Goal: Contribute content: Add original content to the website for others to see

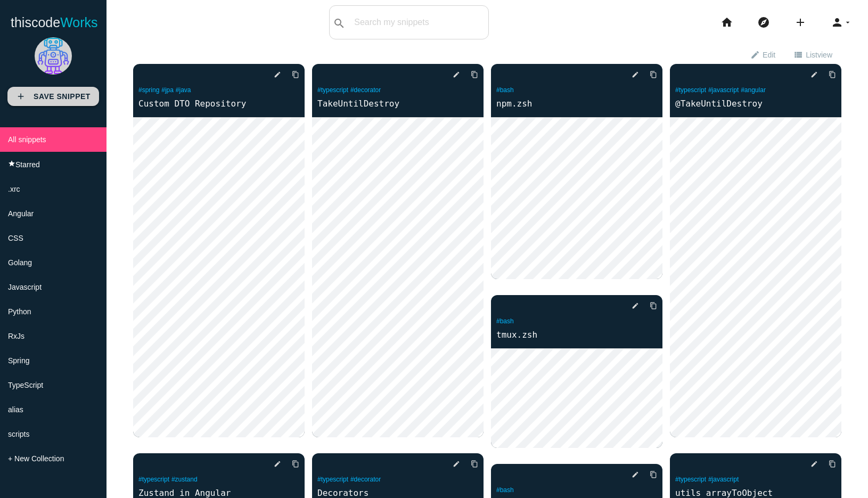
click at [65, 90] on link "add Save Snippet" at bounding box center [53, 96] width 92 height 19
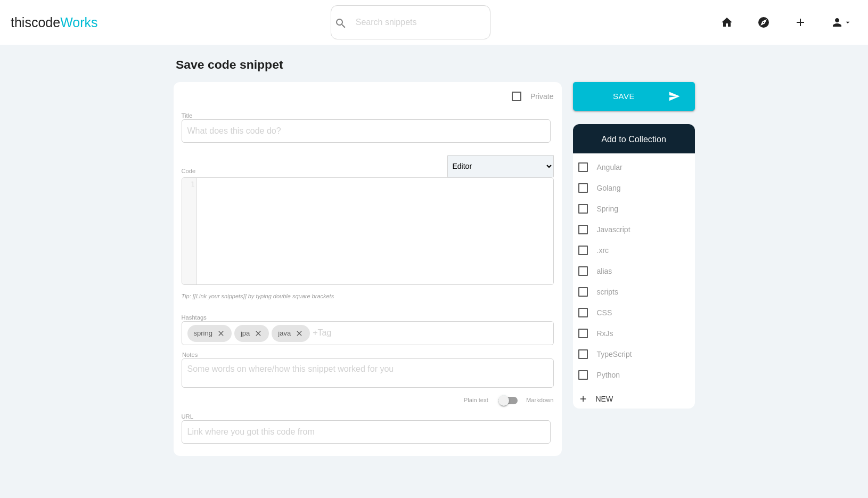
click at [515, 98] on span "Private" at bounding box center [533, 96] width 42 height 13
click at [515, 97] on input "Private" at bounding box center [515, 93] width 7 height 7
checkbox input "true"
click at [410, 131] on input "Title" at bounding box center [366, 130] width 369 height 23
type input "urls"
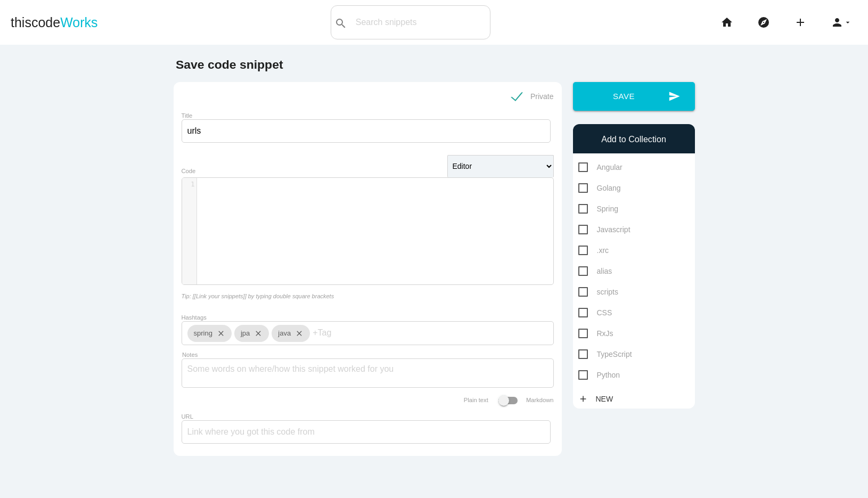
scroll to position [3, 0]
click at [326, 190] on div "​ x 1 ​" at bounding box center [375, 184] width 356 height 13
paste textarea "https://regex101.com/"
type textarea "https://regex101.com/"
paste textarea "https://rxjs-dev.firebaseapp.com/api/index"
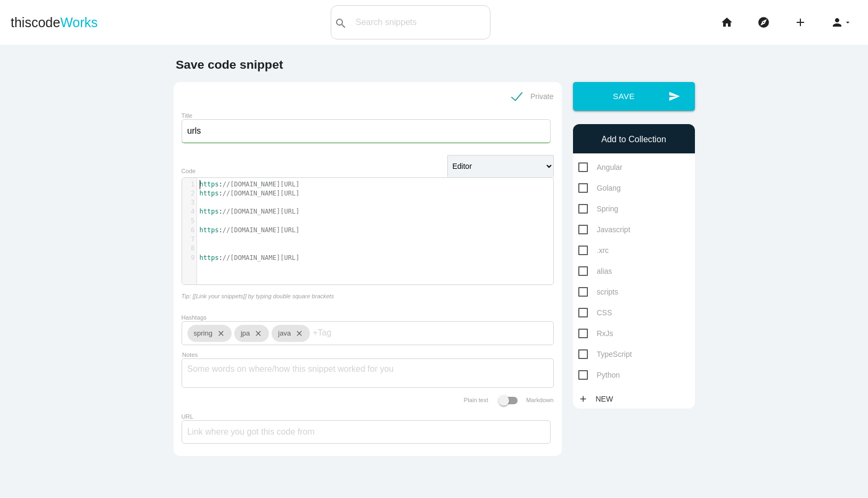
type textarea "https://rxjs-dev.firebaseapp.com/api/index"
paste textarea
click at [299, 204] on pre "​" at bounding box center [375, 202] width 356 height 9
paste textarea "https://fonts.google.com/icons?selected=Material+Icons"
type textarea "https://fonts.google.com/icons?selected=Material+Icons"
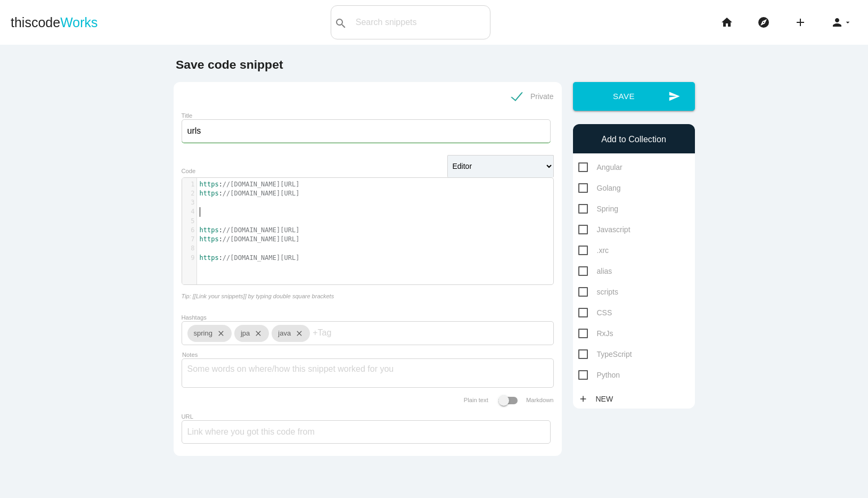
paste textarea
click at [369, 235] on pre "https : //www.learnrxjs.io/" at bounding box center [375, 239] width 356 height 9
click at [431, 210] on pre "https : //fonts.google.com/icons?selected=Material+Icons" at bounding box center [375, 211] width 356 height 9
click at [300, 266] on span "//www.ag-grid.com/javascript-grid-api/" at bounding box center [261, 266] width 77 height 7
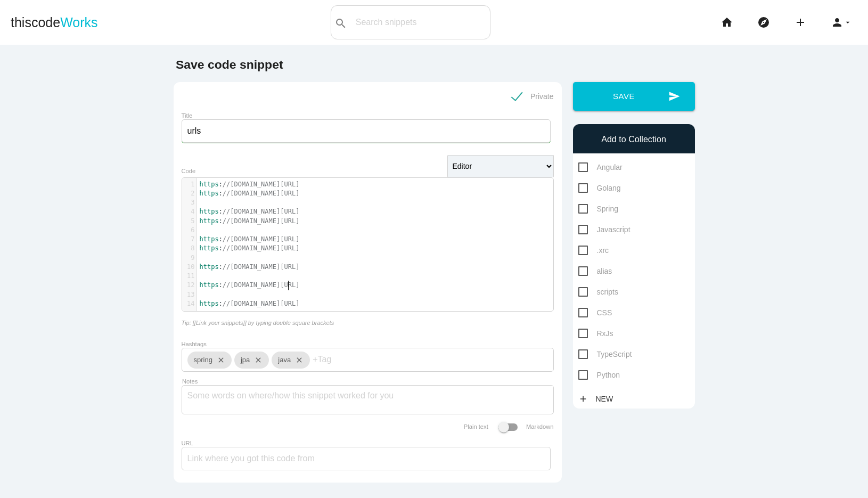
click at [333, 282] on pre "https : //huggingface.co/" at bounding box center [375, 285] width 356 height 9
paste textarea "https://mermaid.live/edit#"
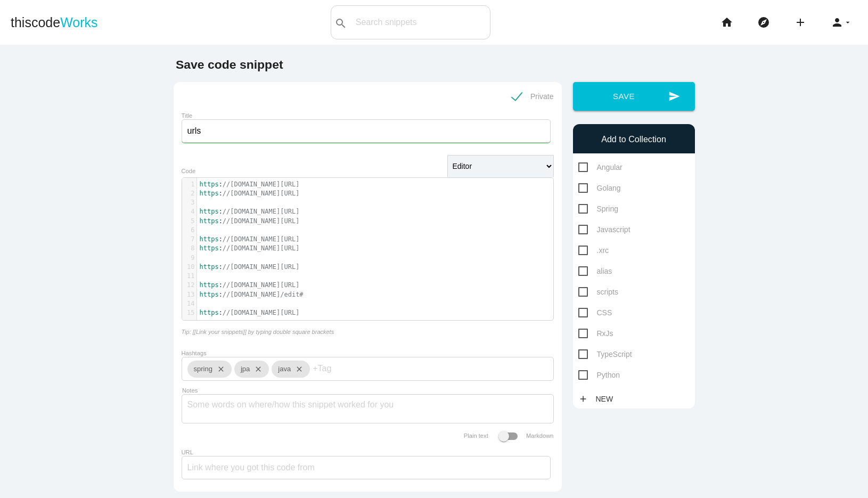
type textarea "https://mermaid.live/edit#"
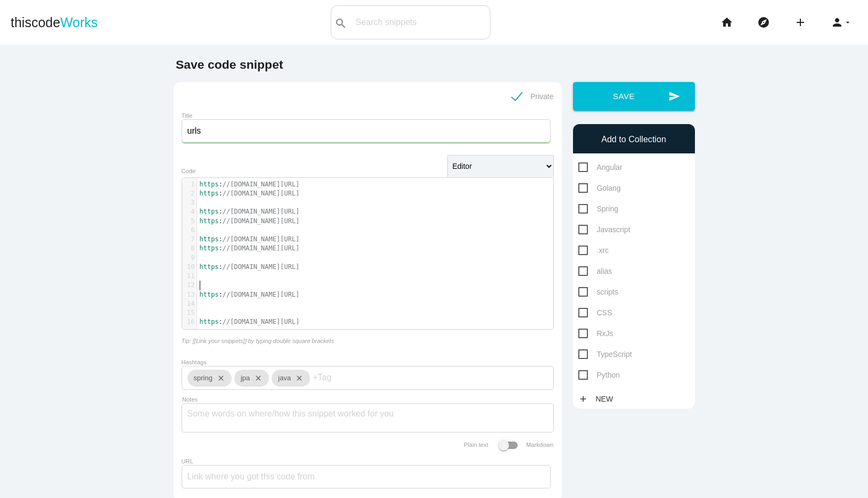
paste textarea
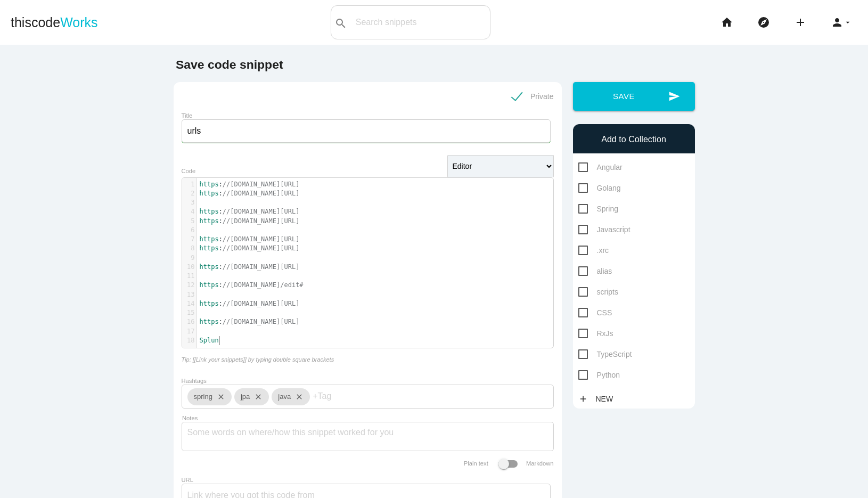
scroll to position [3, 20]
type textarea "Splunk"
type textarea "SonarQube"
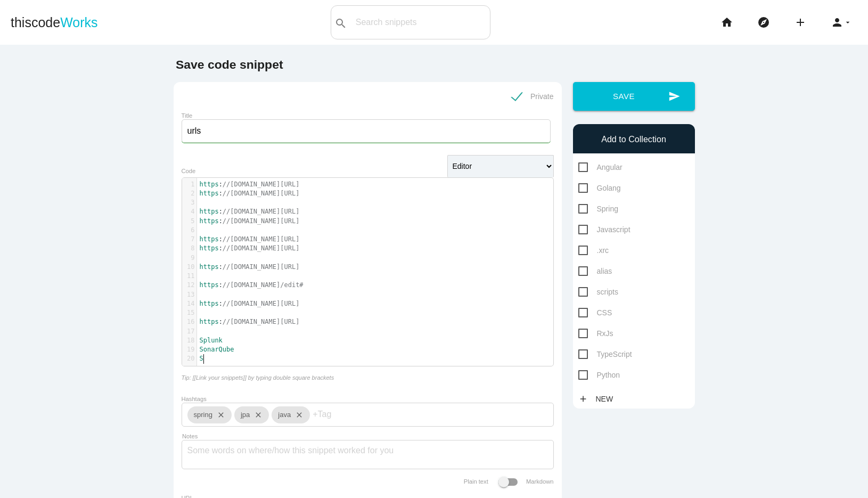
scroll to position [3, 7]
type textarea "Ser"
type textarea "cret Management Service"
type textarea "Database Self Service"
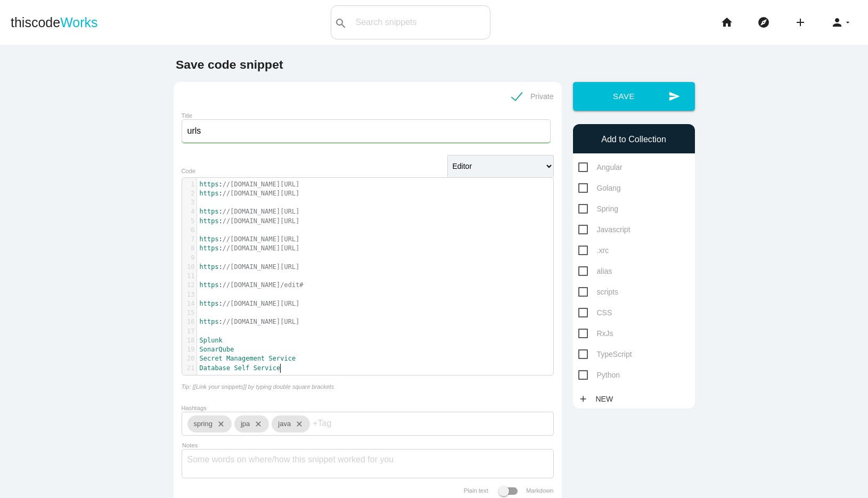
scroll to position [3, 65]
click at [309, 339] on pre "Splunk" at bounding box center [375, 340] width 356 height 9
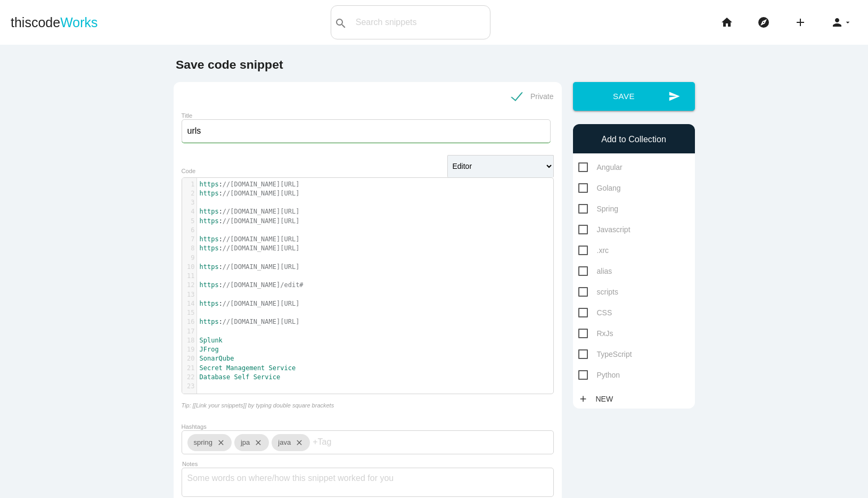
scroll to position [3, 18]
type textarea "JFrog Artifacty"
type textarea "t"
type textarea "JFrog Artifact"
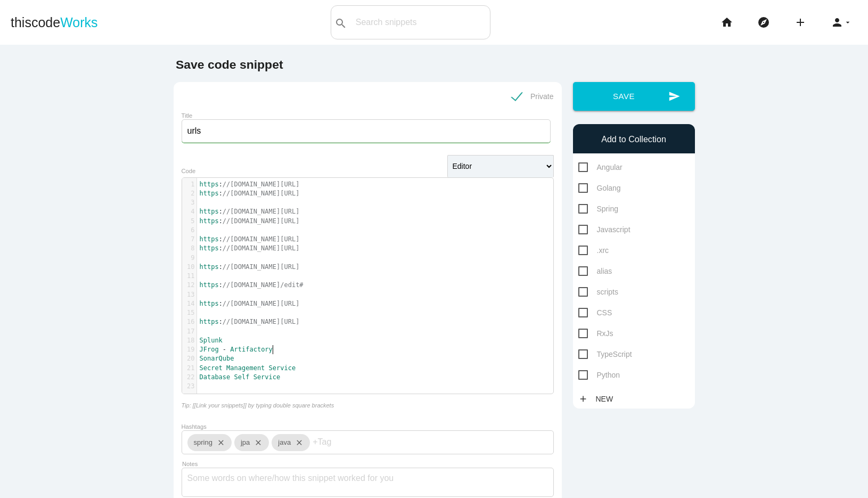
scroll to position [3, 2]
paste textarea
click at [355, 348] on span "//artifact.bnymellon.net/ui/packages" at bounding box center [337, 349] width 77 height 7
type textarea "bnymellon"
click at [355, 348] on span "//artifact.bnymellon.net/ui/packages" at bounding box center [337, 349] width 77 height 7
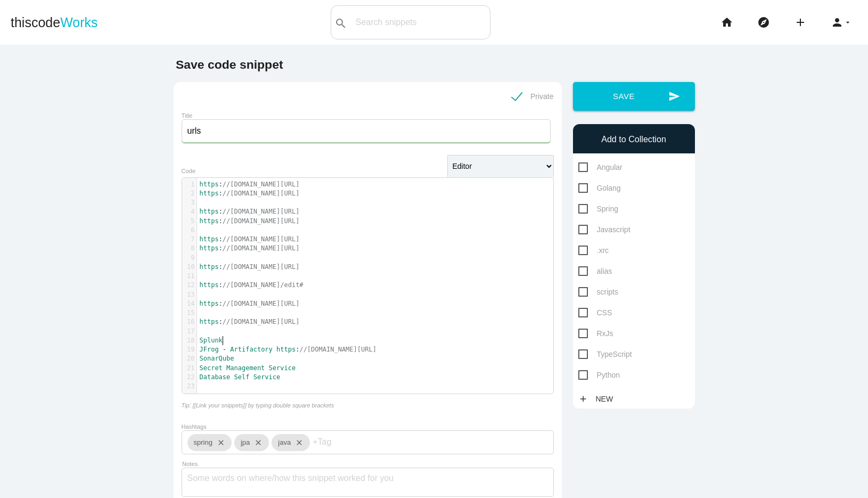
click at [280, 345] on pre "JFrog - Artifactory https : //artifact.bnymellon.net/ui/packages" at bounding box center [375, 349] width 356 height 9
click at [286, 352] on span "https" at bounding box center [285, 349] width 19 height 7
click at [277, 352] on span "https" at bounding box center [285, 349] width 19 height 7
type textarea "https://artifact.bnymellon.net/ui/packages"
click at [331, 375] on pre "Database Self Service" at bounding box center [375, 377] width 356 height 9
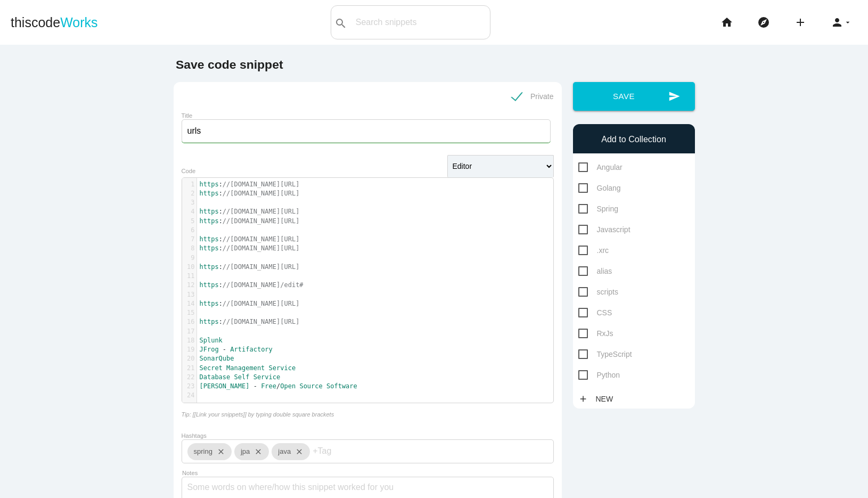
click at [300, 270] on span "//[DOMAIN_NAME][URL]" at bounding box center [261, 266] width 77 height 7
click at [351, 290] on pre "https : //mermaid.live/edit#" at bounding box center [375, 285] width 356 height 9
click at [351, 309] on pre "​" at bounding box center [375, 312] width 356 height 9
click at [362, 287] on pre "https : //mermaid.live/edit#" at bounding box center [375, 285] width 356 height 9
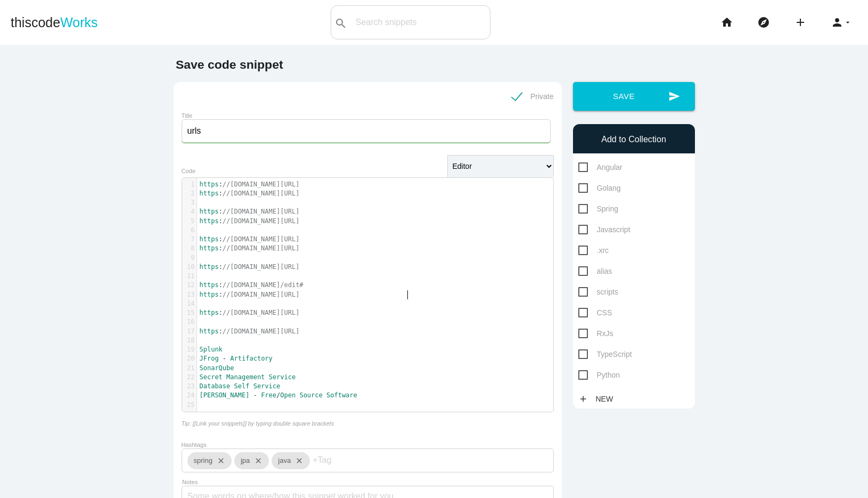
click at [283, 352] on pre "Splunk" at bounding box center [375, 349] width 356 height 9
click at [300, 356] on pre "JFrog - Artifactory" at bounding box center [375, 358] width 356 height 9
type textarea "A"
type textarea "AppE"
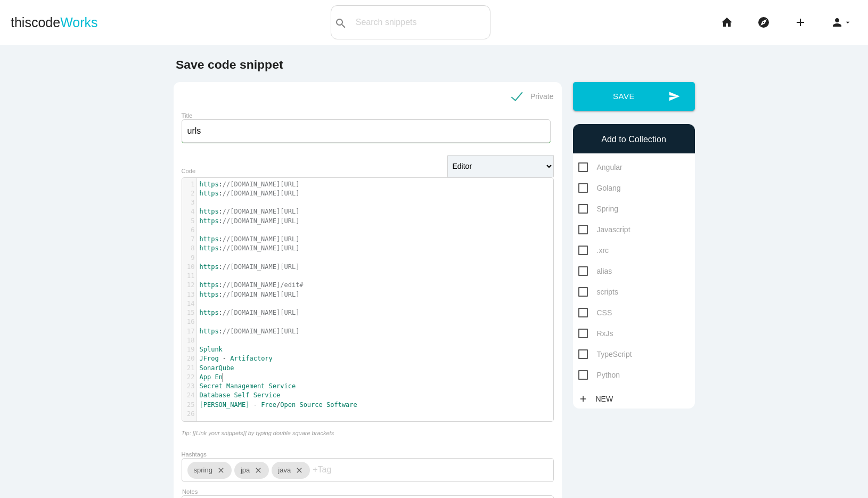
type textarea "Enin"
type textarea "gine"
click at [305, 311] on pre "https : //huggingface.co/" at bounding box center [375, 312] width 356 height 9
click at [300, 294] on span "//[DOMAIN_NAME][URL]" at bounding box center [261, 294] width 77 height 7
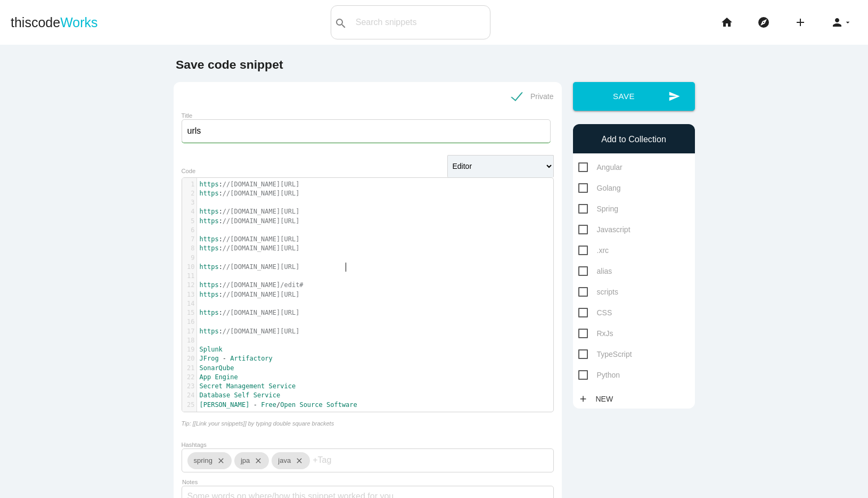
click at [347, 272] on pre "​" at bounding box center [375, 276] width 356 height 9
click at [223, 462] on icon "close" at bounding box center [218, 460] width 13 height 17
click at [211, 464] on icon "close" at bounding box center [209, 460] width 13 height 17
click at [214, 462] on icon "close" at bounding box center [212, 460] width 13 height 17
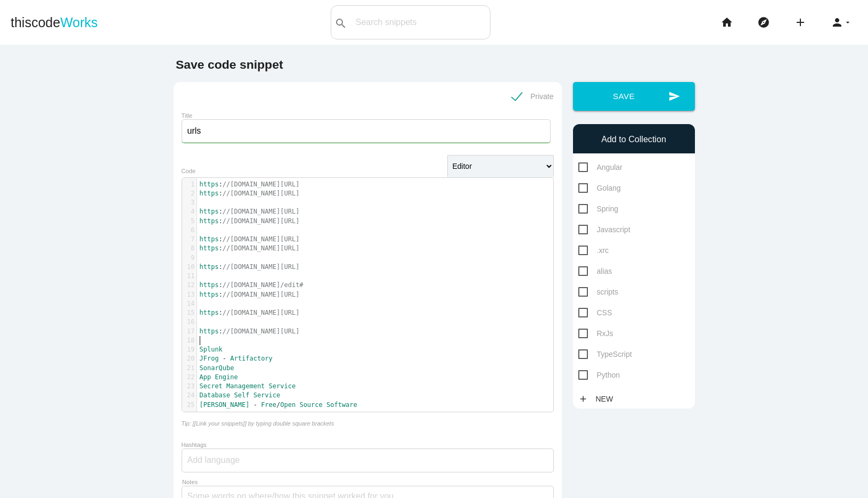
click at [294, 345] on pre "Splunk" at bounding box center [375, 349] width 356 height 9
type textarea "JIRAs"
click at [335, 405] on pre "Database Self Service" at bounding box center [375, 404] width 356 height 9
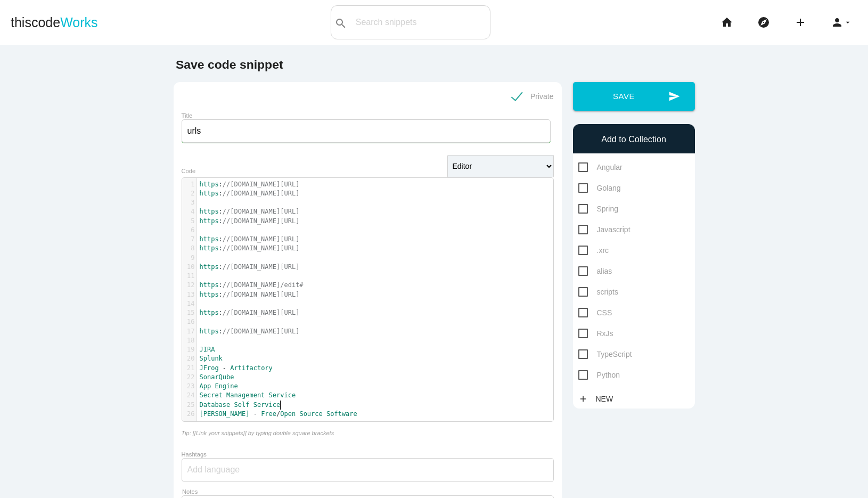
click at [346, 410] on pre "FOSS - Free / Open Source Software" at bounding box center [375, 413] width 356 height 9
paste textarea
type textarea "I"
click at [251, 425] on span "technology" at bounding box center [268, 422] width 38 height 7
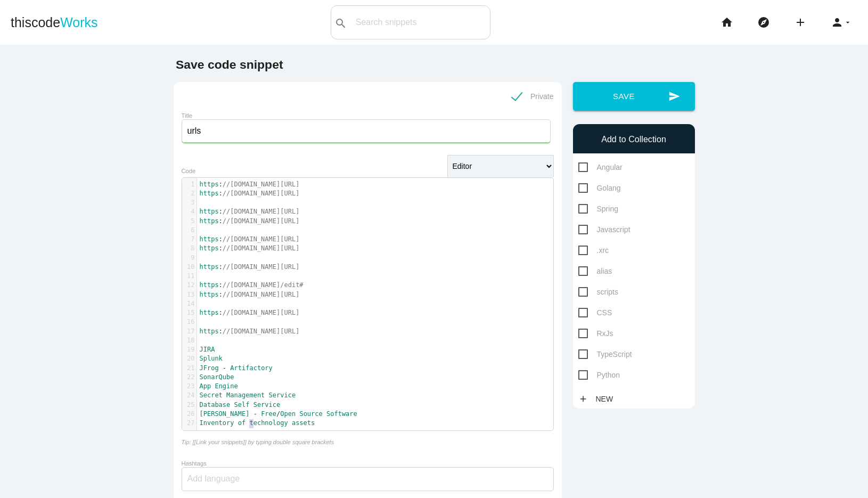
type textarea "T"
type textarea "A"
click at [332, 425] on pre "Inventory of Technology Assets" at bounding box center [375, 422] width 356 height 9
type textarea "Platforms."
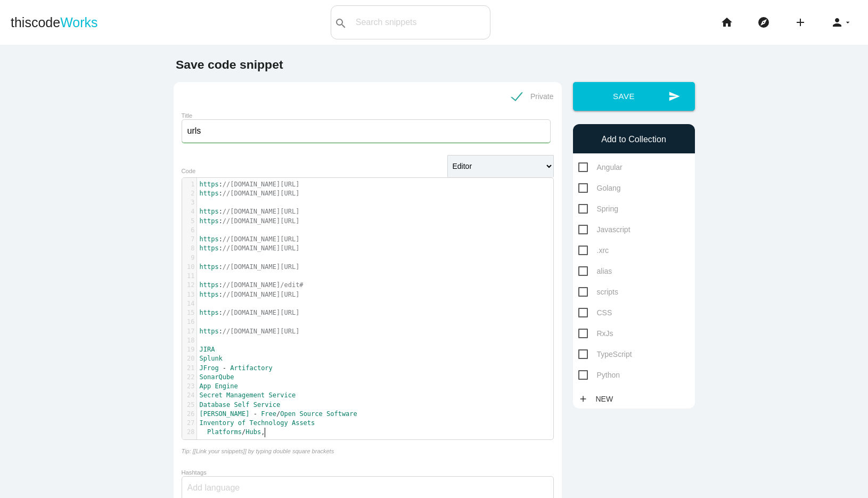
scroll to position [3, 21]
type textarea "/Hubs,"
type textarea "Applications,"
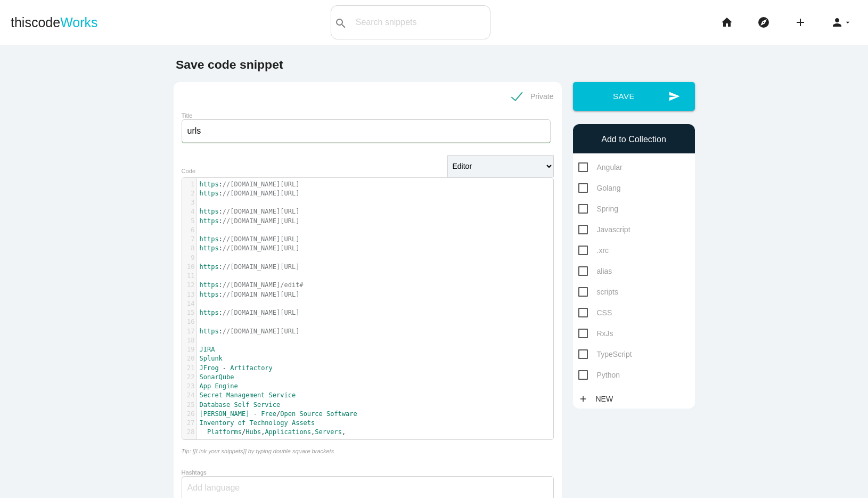
type textarea "Servers,"
type textarea "Networks D"
type textarea "Devices,"
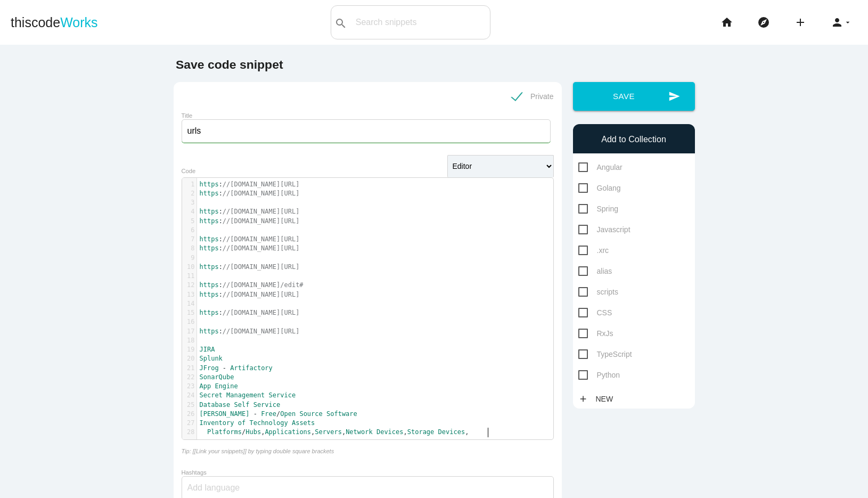
type textarea "Storage Devices,"
type textarea "End User Devices,"
type textarea "Cloud Based Services"
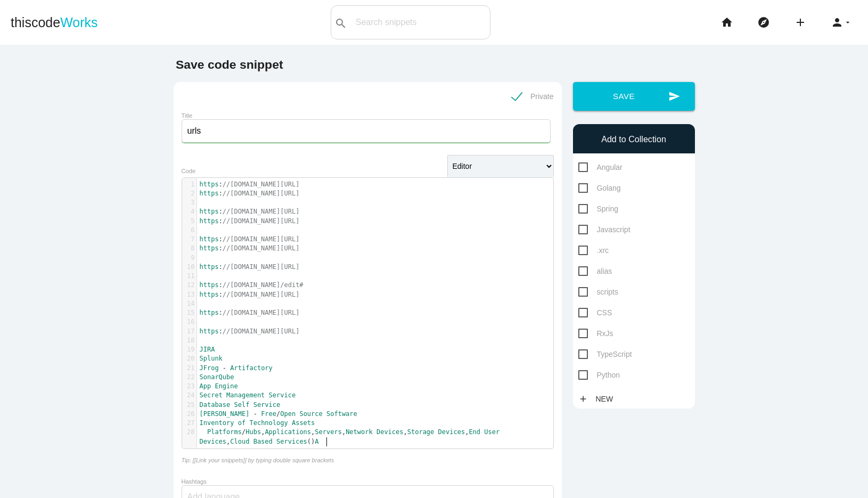
type textarea "AW"
type textarea "AWS,Z"
type textarea "Azure,GCP,SAAS"
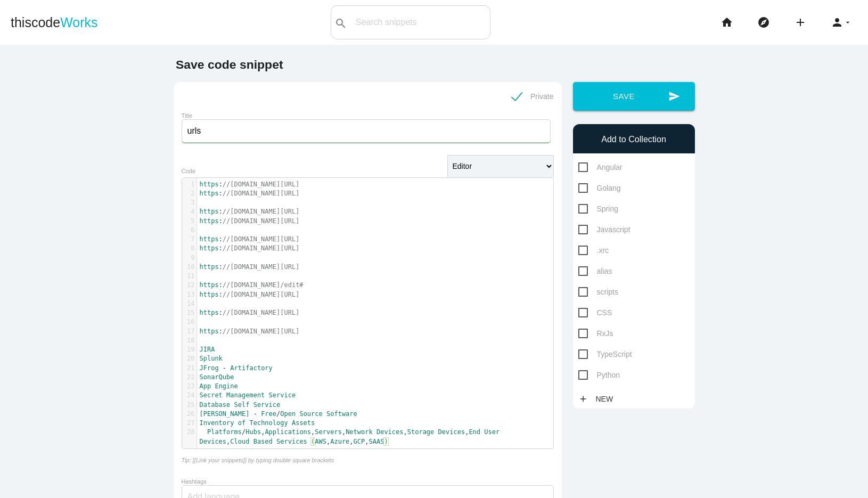
type textarea ","
type textarea ", Data Center"
click at [285, 397] on span "Service" at bounding box center [282, 394] width 27 height 7
click at [282, 342] on pre "​" at bounding box center [375, 340] width 356 height 9
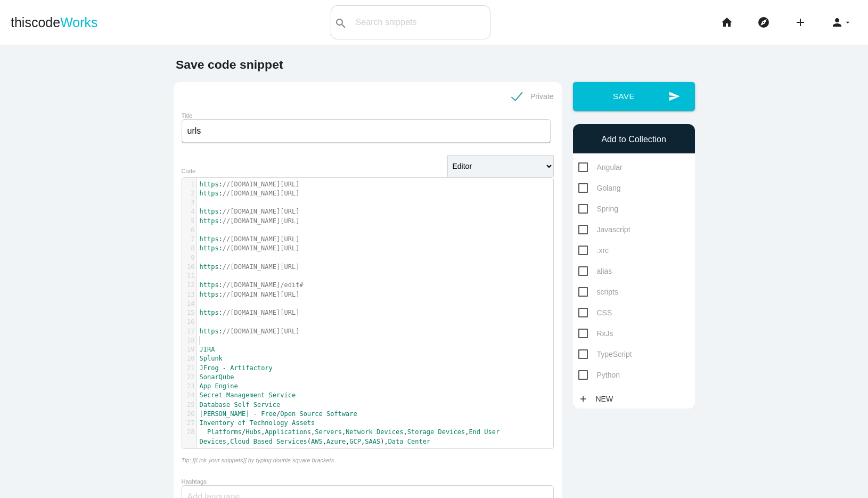
click at [301, 392] on pre "Secret Management Service" at bounding box center [375, 395] width 356 height 9
click at [448, 441] on pre "Platforms / Hubs , Applications , Servers , Network Devices , Storage Devices ,…" at bounding box center [375, 436] width 356 height 19
type textarea "S"
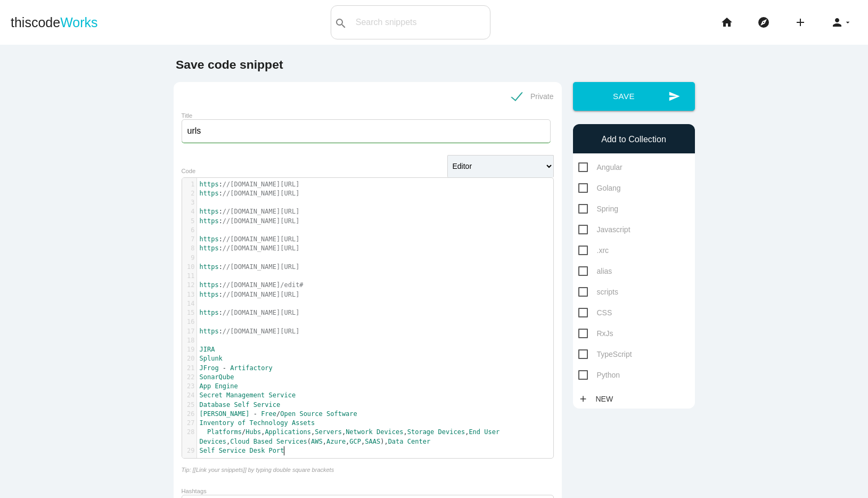
type textarea "Self Service Desk Portal"
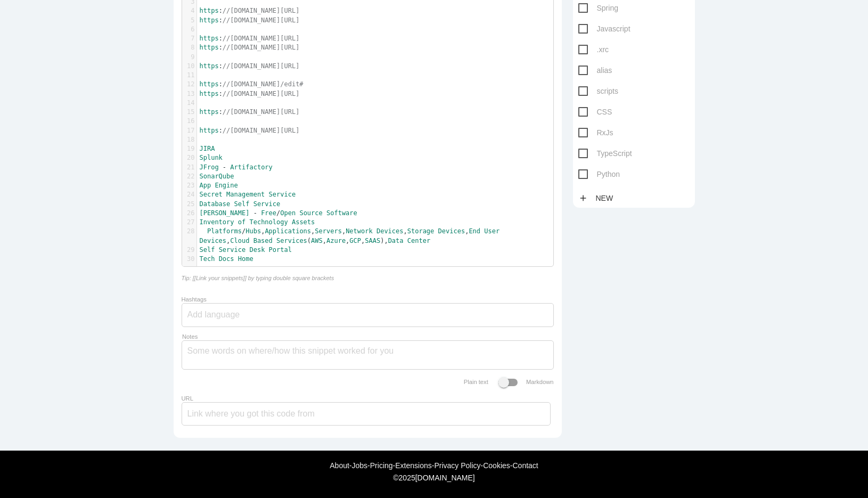
scroll to position [0, 0]
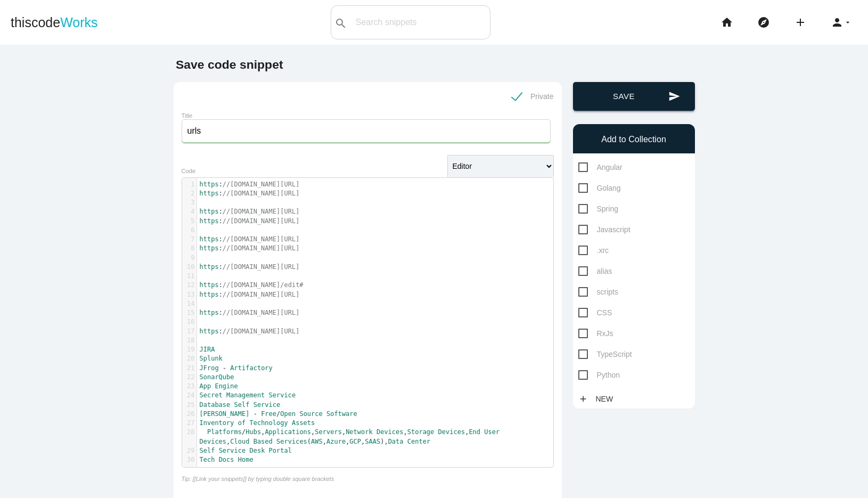
type textarea "Tech Docs Home"
click at [629, 94] on button "send Save" at bounding box center [634, 96] width 122 height 29
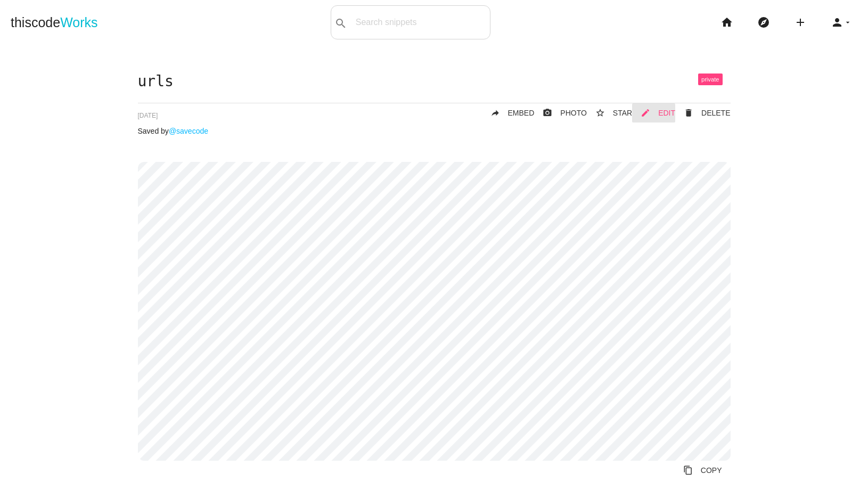
click at [661, 115] on span "EDIT" at bounding box center [666, 113] width 17 height 9
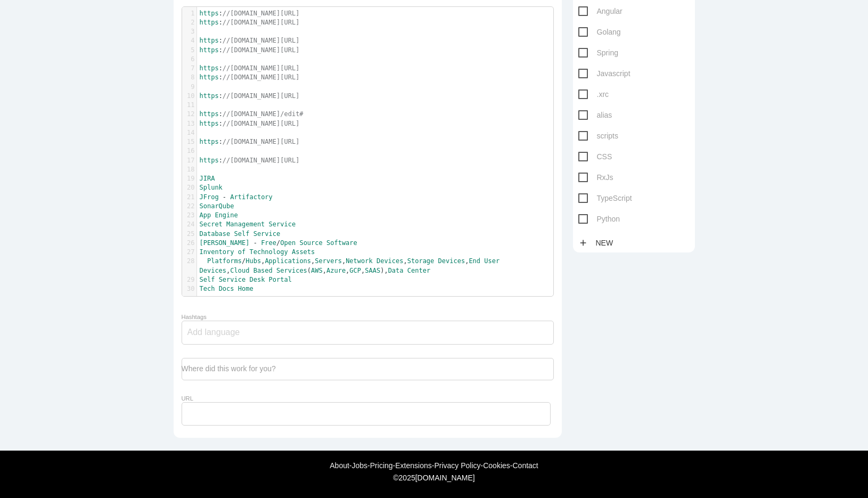
scroll to position [3, 0]
click at [306, 290] on pre "Tech Docs Home" at bounding box center [375, 288] width 356 height 9
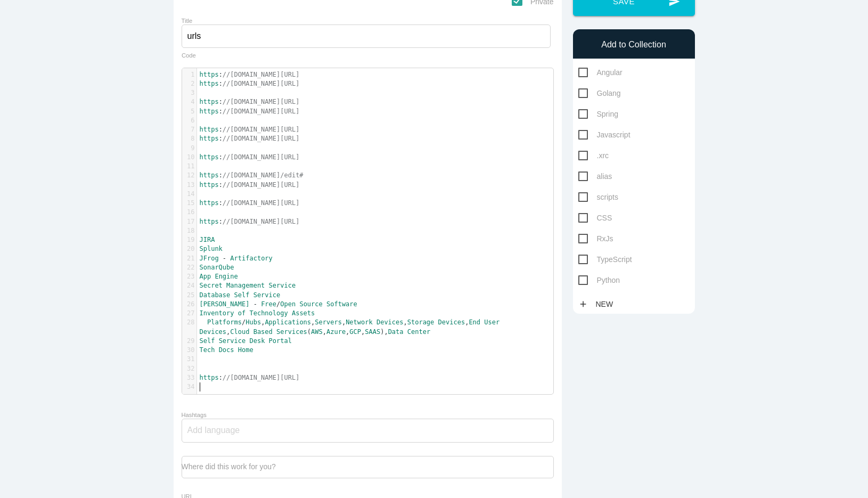
scroll to position [104, 0]
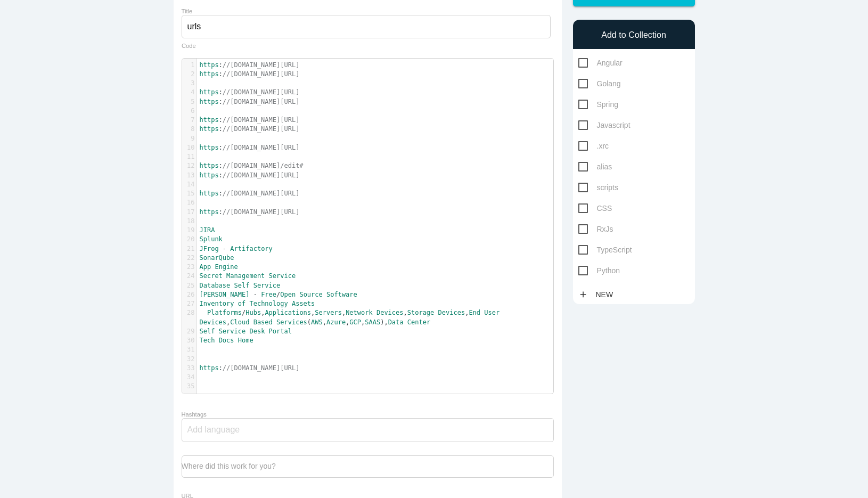
click at [377, 155] on pre "​" at bounding box center [375, 156] width 356 height 9
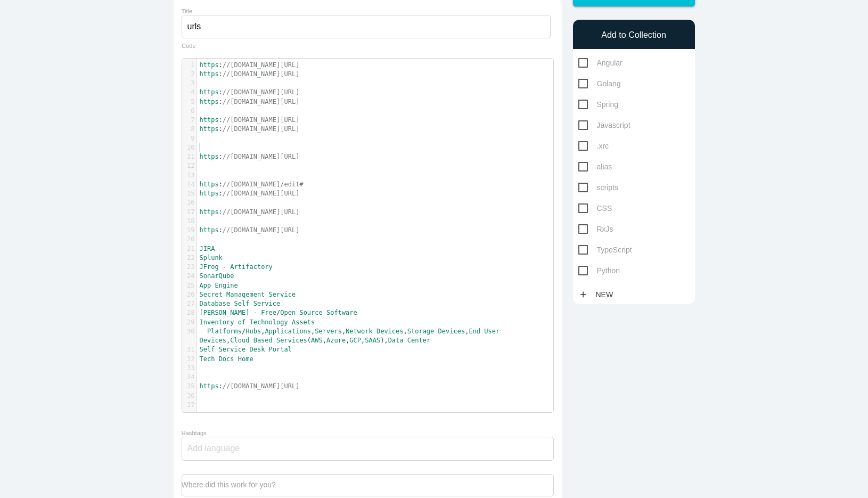
type textarea "F"
paste textarea "F"
click at [300, 104] on span "//www.svgrepo.com/vectors/correct/" at bounding box center [261, 101] width 77 height 7
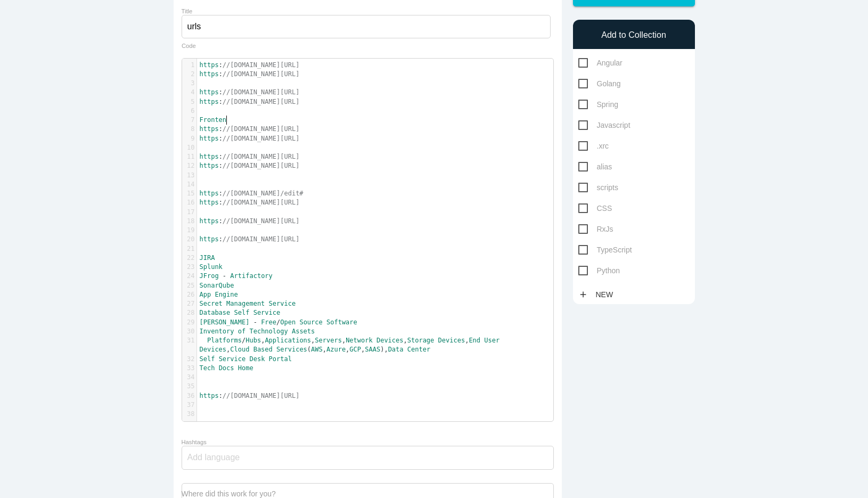
type textarea "Frontend"
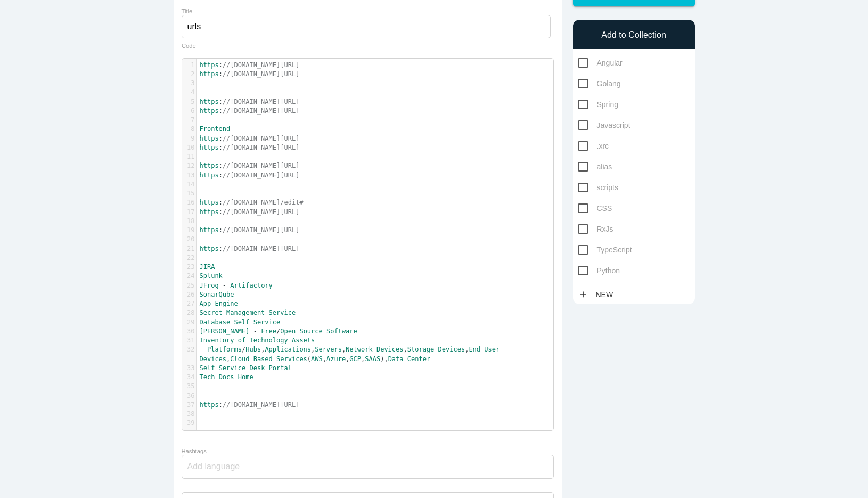
type textarea "UI"
type textarea "Frontend"
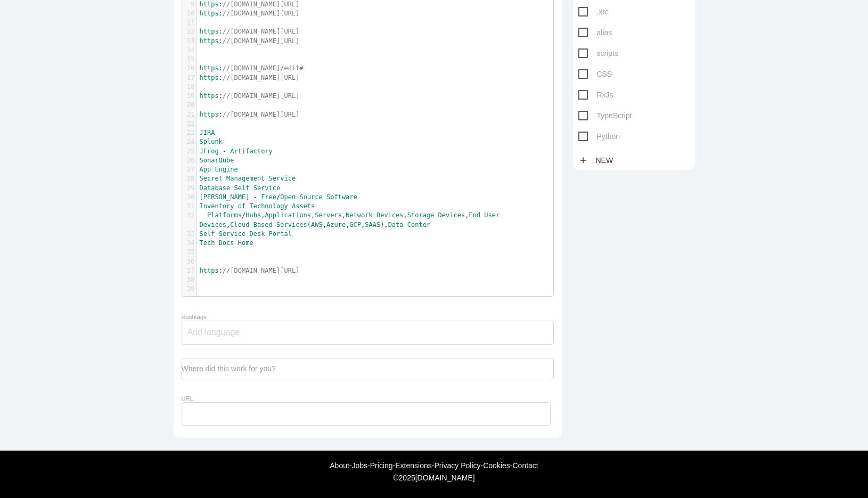
scroll to position [0, 0]
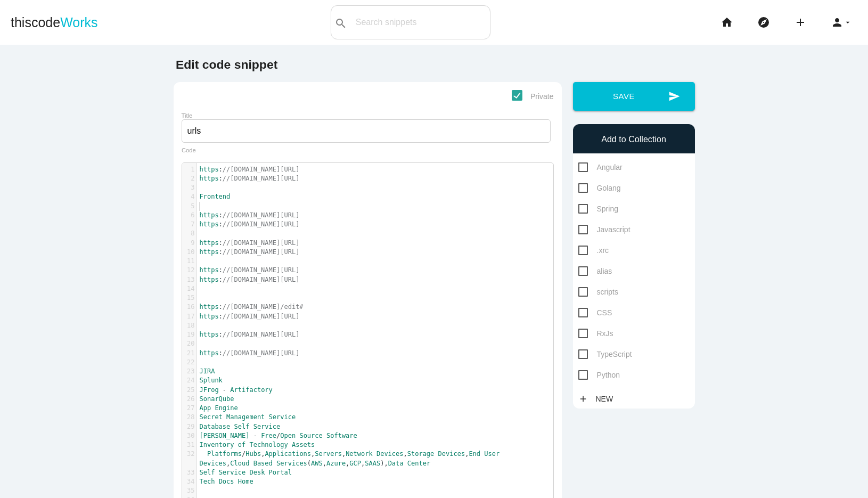
click at [308, 208] on pre "​" at bounding box center [375, 206] width 356 height 9
click at [313, 235] on pre "​" at bounding box center [375, 233] width 356 height 9
click at [300, 212] on span "//fonts.google.com/icons?selected=Material+Icons" at bounding box center [261, 214] width 77 height 7
click at [318, 233] on pre "​" at bounding box center [375, 233] width 356 height 9
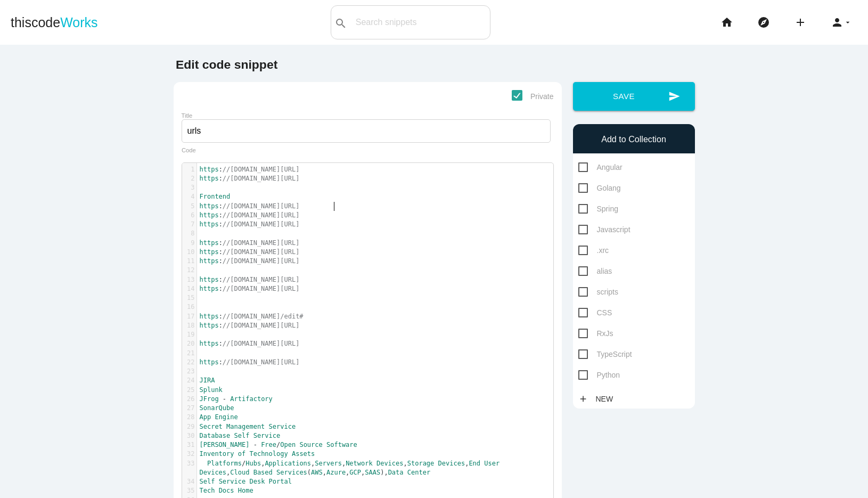
click at [342, 194] on pre "Frontend" at bounding box center [375, 196] width 356 height 9
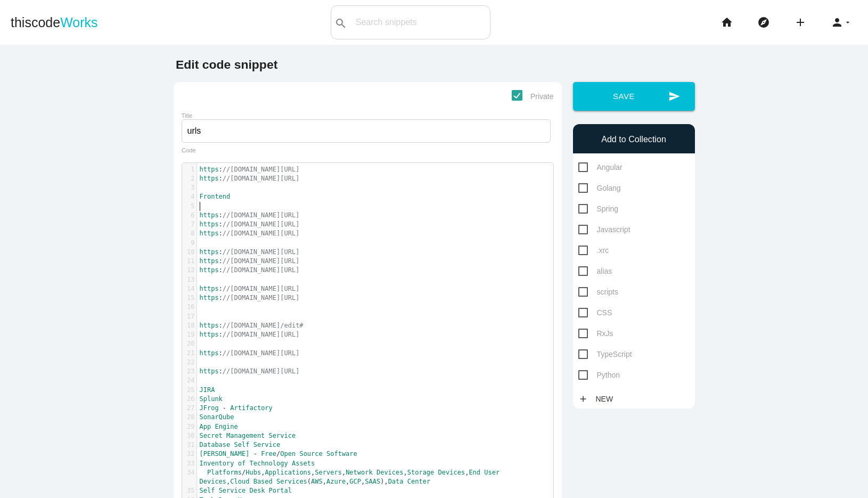
paste textarea "https://angular.io/guide/creating-libraries"
type textarea "https://angular.io/guide/creating-libraries"
click at [322, 244] on pre "​" at bounding box center [375, 243] width 356 height 9
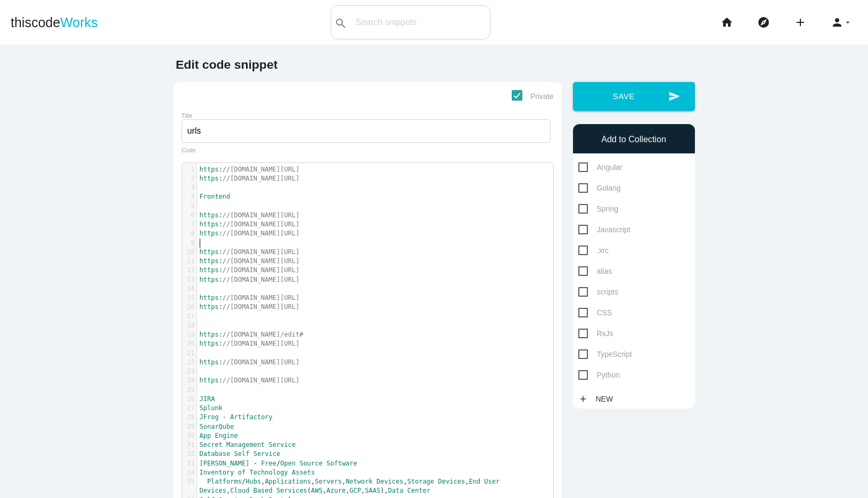
click at [294, 410] on pre "Splunk" at bounding box center [375, 408] width 356 height 9
click at [347, 466] on pre "FOSS - Free / Open Source Software" at bounding box center [375, 463] width 356 height 9
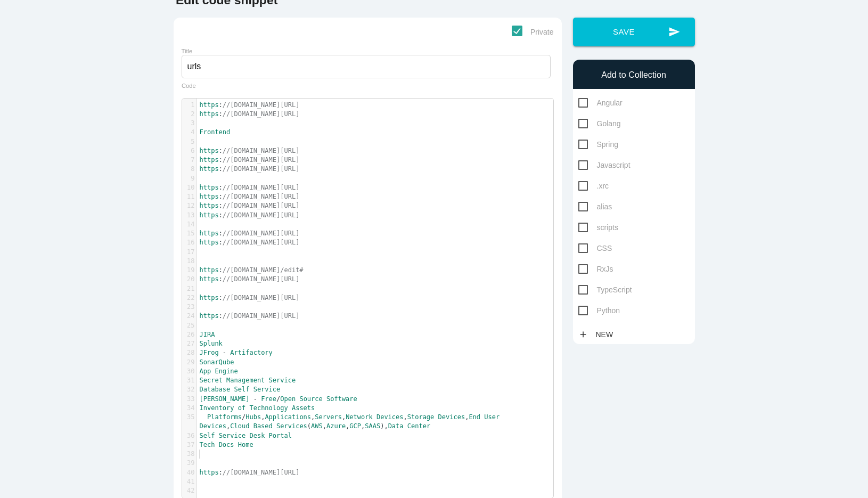
paste textarea "https://www.atlassian.com/git/tutorials/comparing-workflows/gitflow-workflow"
type textarea "https://www.atlassian.com/git/tutorials/comparing-workflows/gitflow-workflow"
click at [351, 295] on pre "https : //huggingface.co/" at bounding box center [375, 297] width 356 height 9
click at [355, 312] on pre "https : //www.howtopronounce.com/" at bounding box center [375, 315] width 356 height 9
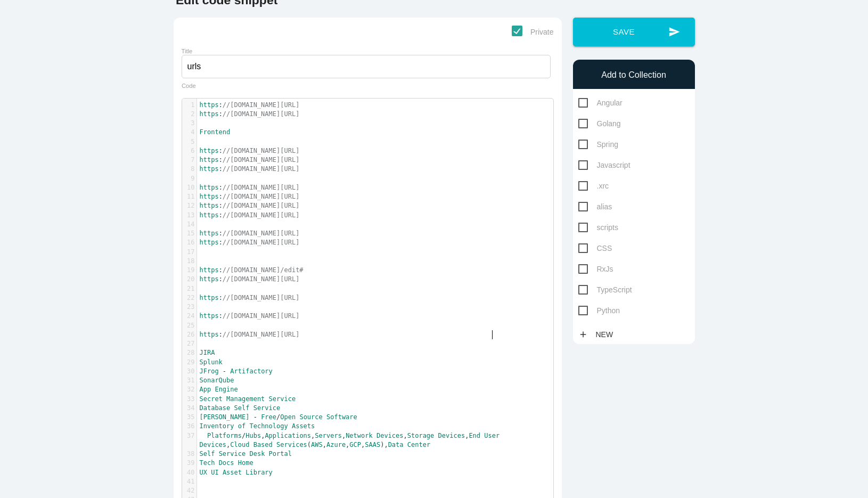
click at [275, 465] on pre "Tech Docs Home" at bounding box center [375, 462] width 356 height 9
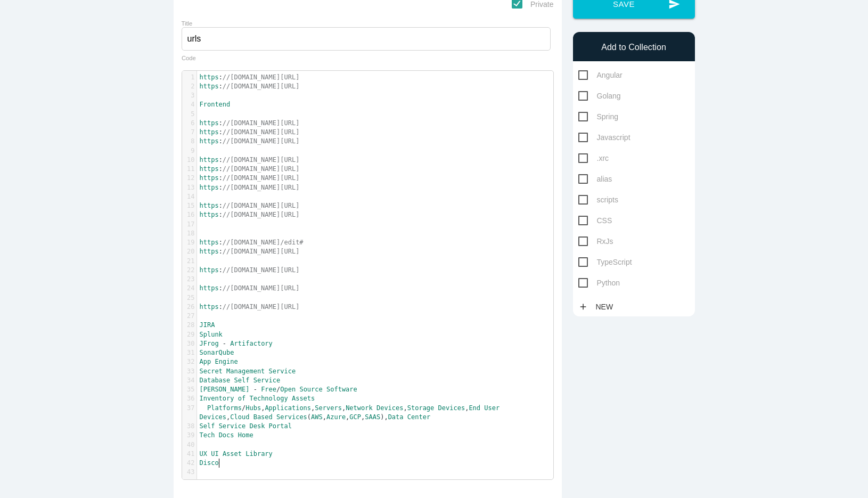
type textarea "Discor"
type textarea "very Service"
type textarea "API Gateway"
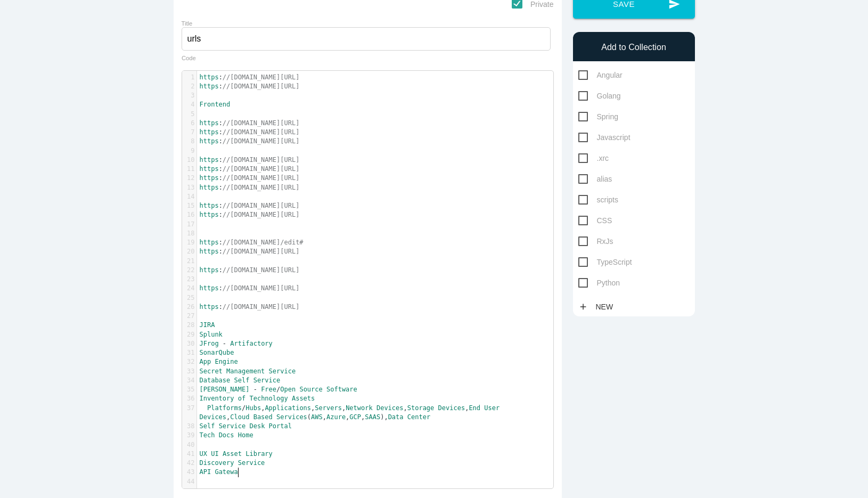
scroll to position [3, 37]
click at [283, 458] on pre "UX UI Asset Library" at bounding box center [375, 453] width 356 height 9
type textarea "Routes"
type textarea ","
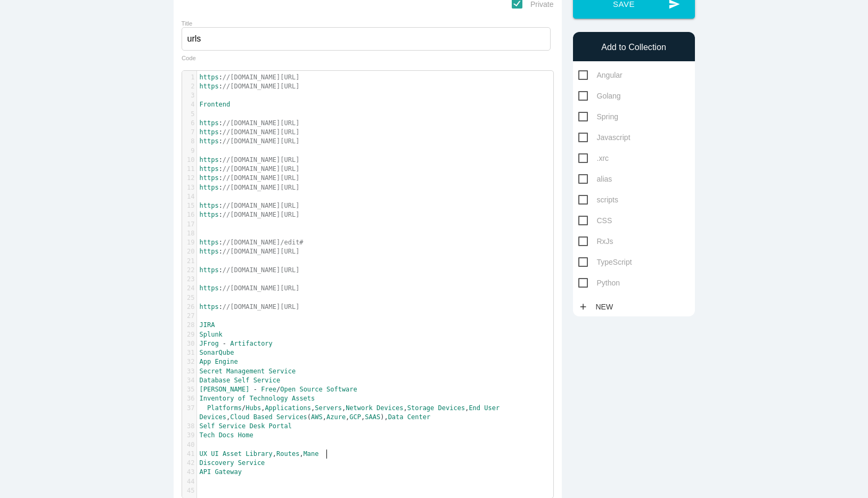
type textarea ", Manefi"
type textarea "ifest,"
type textarea "Theming,"
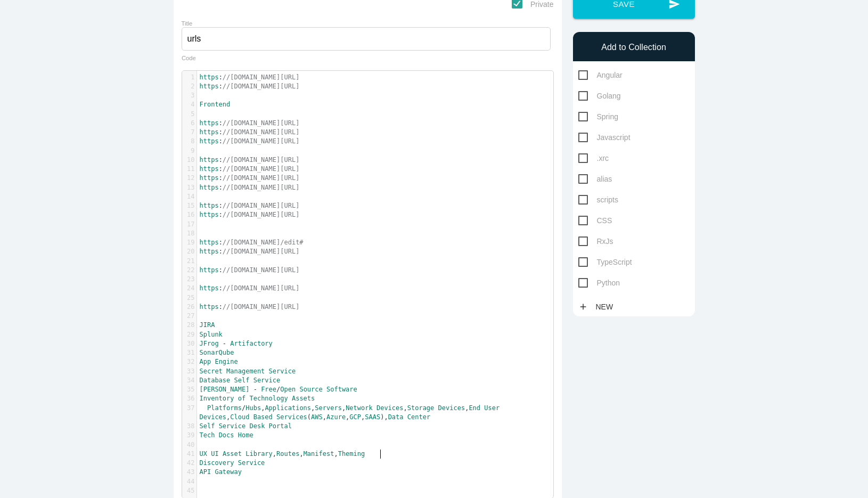
type textarea "&"
type textarea "& Styles,"
click at [285, 475] on pre "API Gateway" at bounding box center [375, 471] width 356 height 9
type textarea "API Security,"
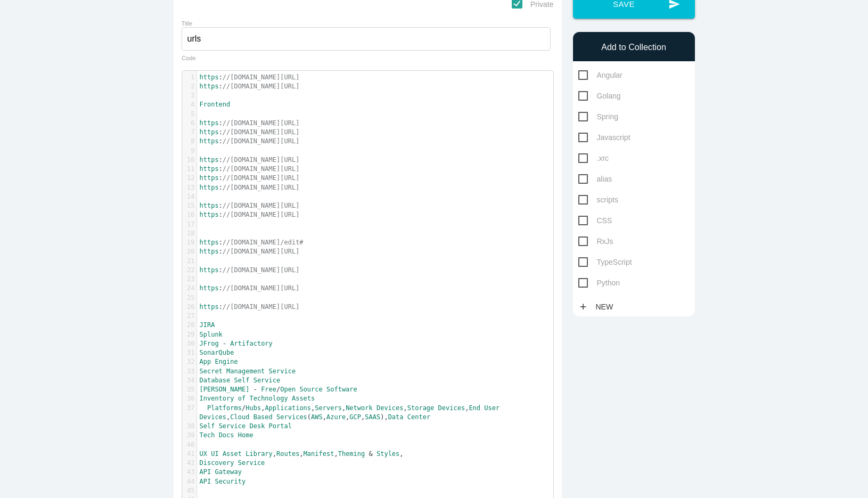
scroll to position [3, 37]
click at [430, 456] on pre "UX UI Asset Library , Routes , Manifest , Theming & Styles ," at bounding box center [375, 453] width 356 height 9
type textarea ", Entitlements"
click at [251, 473] on pre "API Gateway" at bounding box center [375, 471] width 356 height 9
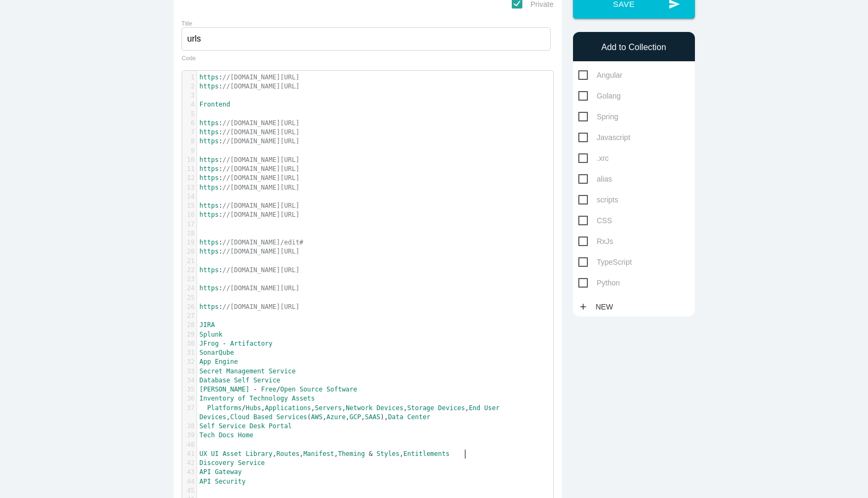
type textarea "Gateway"
click at [251, 473] on pre "API Gateway" at bounding box center [375, 471] width 356 height 9
click at [254, 475] on pre "API Gateway" at bounding box center [375, 471] width 356 height 9
paste textarea ","
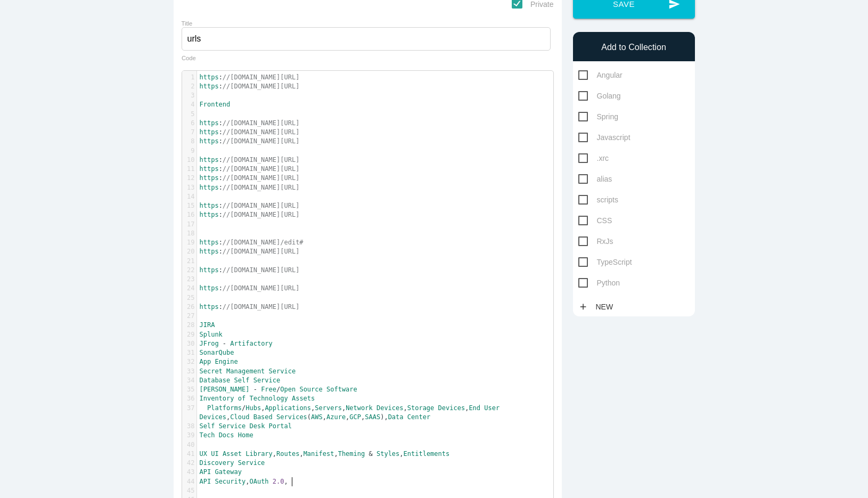
scroll to position [3, 7]
type textarea ", ,"
type textarea "JWT,"
type textarea "/OIDC/"
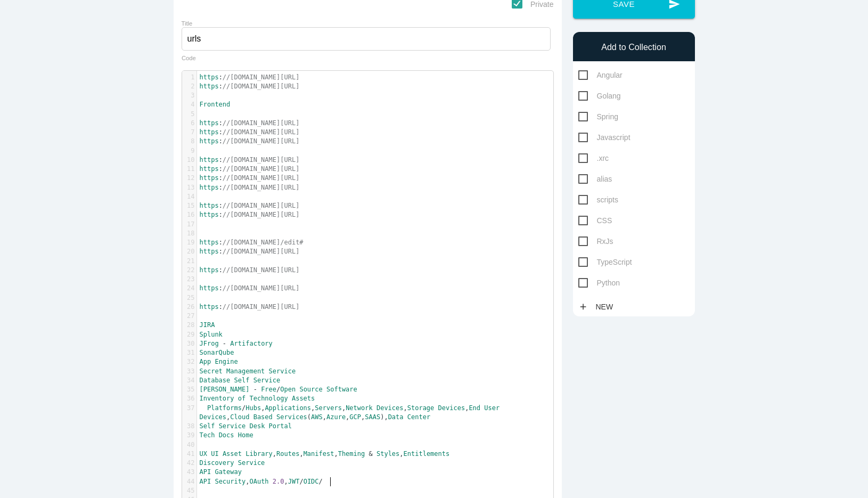
click at [335, 479] on pre "API Security , OAuth 2.0 , JWT / OIDC /" at bounding box center [375, 481] width 356 height 9
click at [319, 481] on span "OIDC" at bounding box center [310, 481] width 15 height 7
paste textarea
click at [450, 480] on pre "API Security , OAuth 2.0 , JWT / OIDC Token / Client Credentials Grant" at bounding box center [375, 481] width 356 height 9
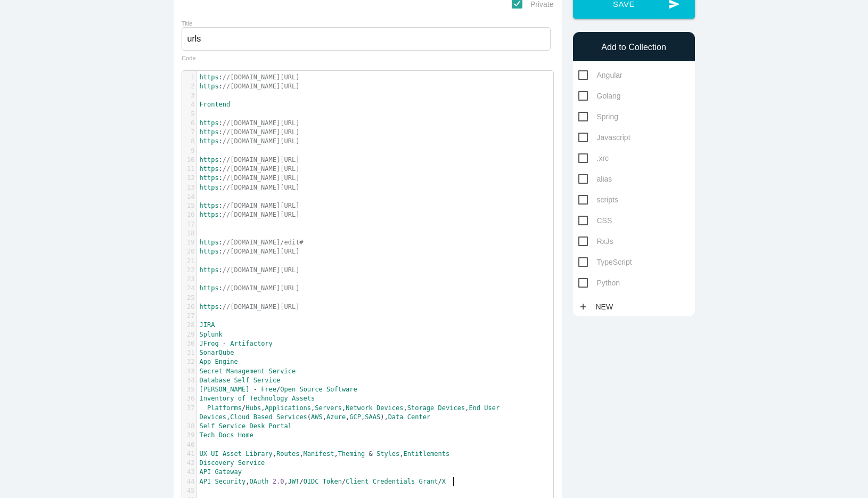
scroll to position [3, 8]
paste textarea "-"
type textarea "/X--KEY/..."
click at [293, 483] on span "API Security , OAuth 2.0 , JWT / OIDC Token / Client Credentials Grant / X - SE…" at bounding box center [354, 481] width 308 height 7
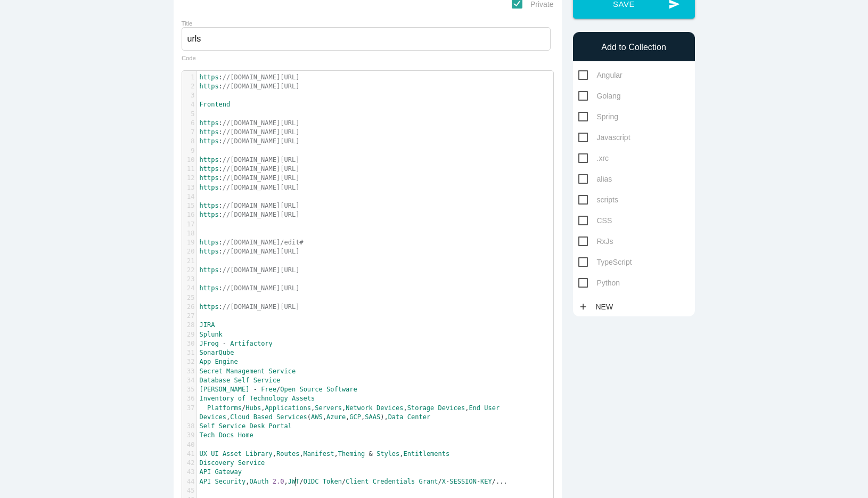
paste textarea ":"
type textarea ":"
click at [298, 484] on span "Authentication" at bounding box center [315, 481] width 54 height 7
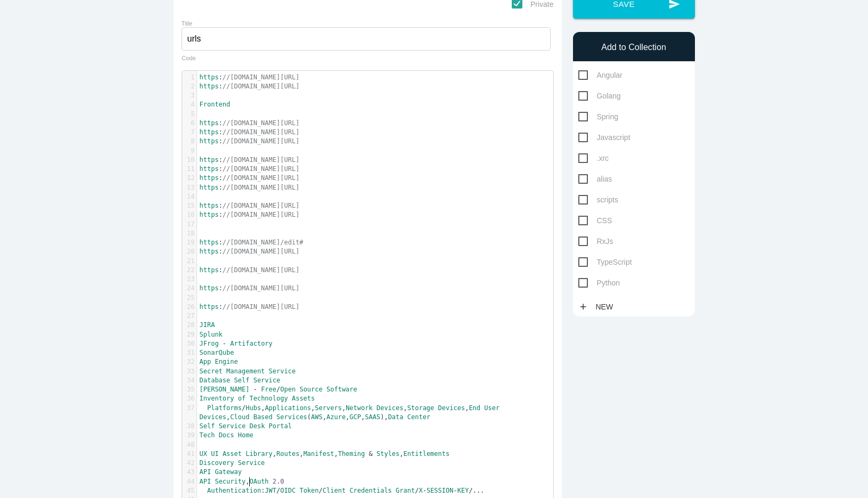
click at [248, 483] on span "API Security , OAuth 2.0" at bounding box center [242, 481] width 85 height 7
type textarea "-"
click at [259, 438] on pre "Tech Docs Home" at bounding box center [375, 435] width 356 height 9
click at [243, 399] on span "of" at bounding box center [241, 397] width 7 height 7
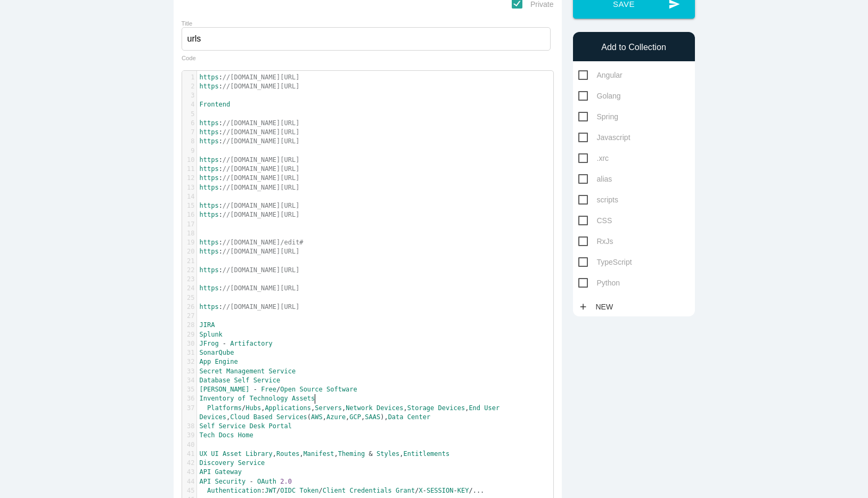
click at [320, 399] on pre "Inventory of Technology Assets" at bounding box center [375, 398] width 356 height 9
click at [299, 405] on span "Applications" at bounding box center [288, 407] width 46 height 7
click at [317, 401] on pre "Inventory of Technology Assets" at bounding box center [375, 398] width 356 height 9
paste textarea
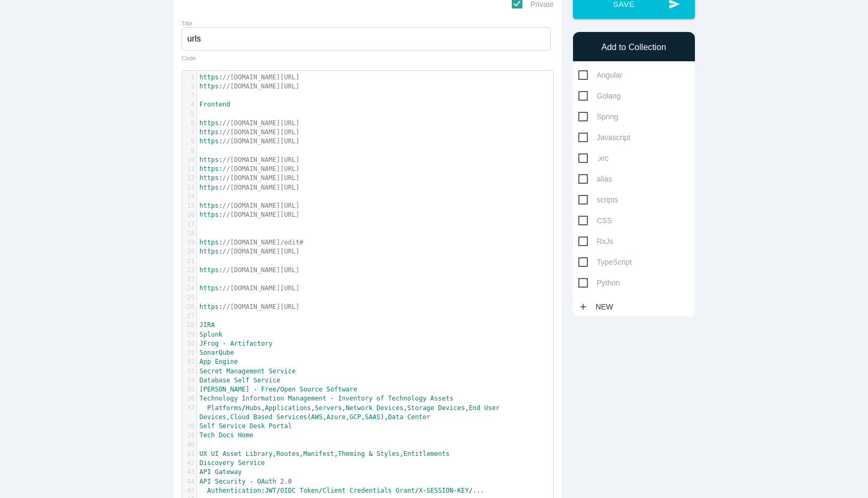
type textarea "-"
click at [505, 482] on pre "API Security - OAuth 2.0" at bounding box center [375, 481] width 356 height 9
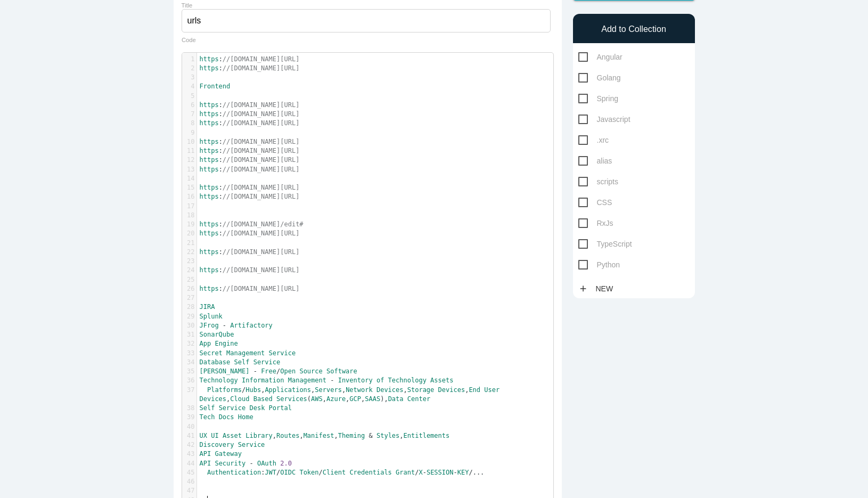
scroll to position [119, 0]
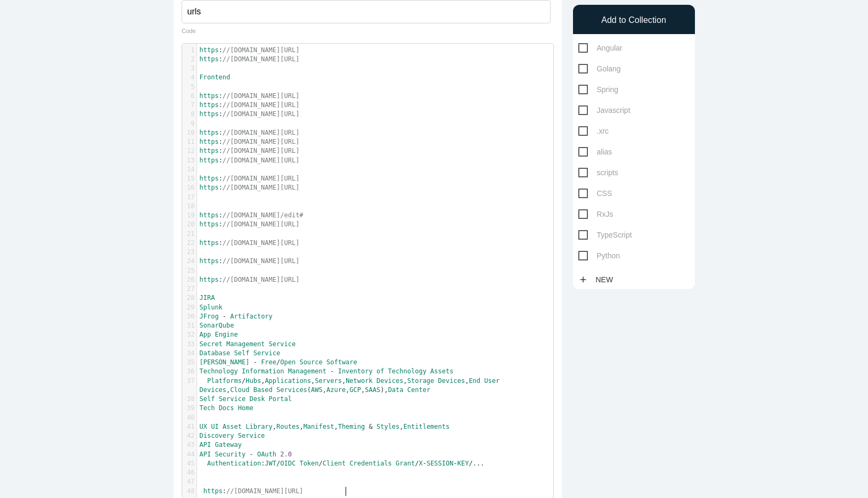
click at [239, 481] on pre "​" at bounding box center [375, 481] width 356 height 9
paste textarea
type textarea "-"
click at [429, 480] on pre "Oracle HCM Cloud - https : //people.bny.net/OracleHCMCloud" at bounding box center [375, 481] width 356 height 9
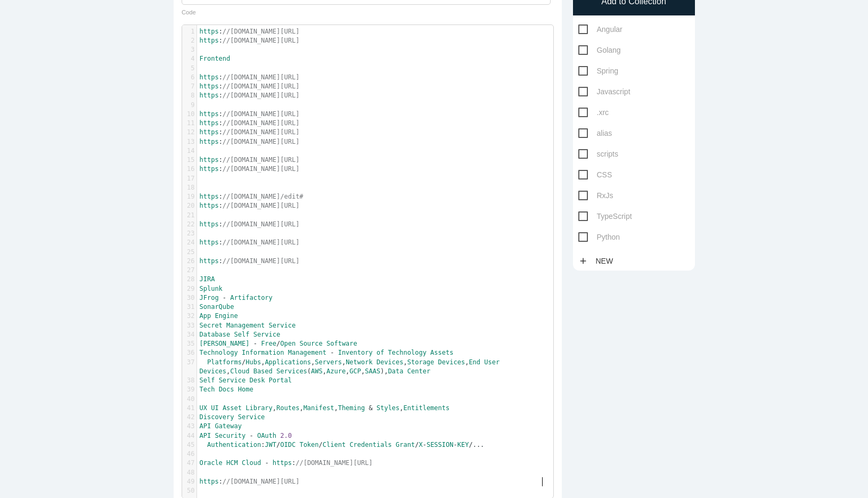
scroll to position [0, 0]
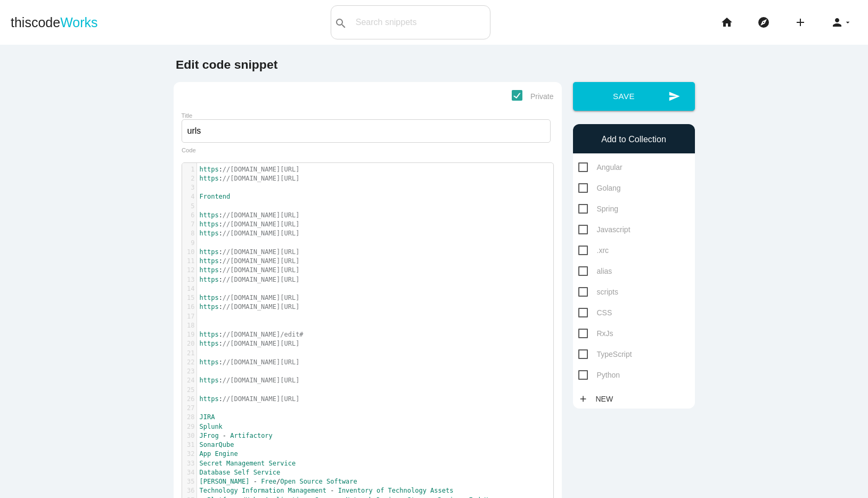
click at [335, 281] on pre "https : //www.learnrxjs.io/" at bounding box center [375, 279] width 356 height 9
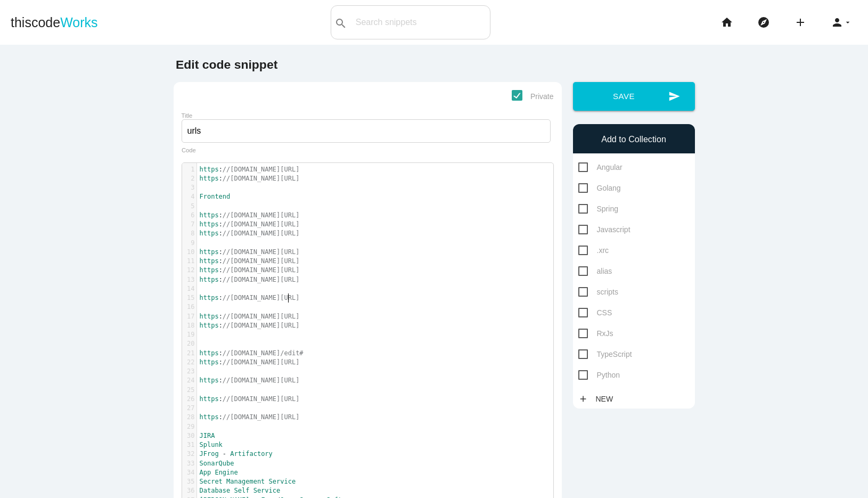
click at [286, 298] on span "//[DOMAIN_NAME][URL]" at bounding box center [261, 297] width 77 height 7
paste textarea
type textarea "-"
click at [314, 283] on pre "https : //www.learnrxjs.io/" at bounding box center [375, 279] width 356 height 9
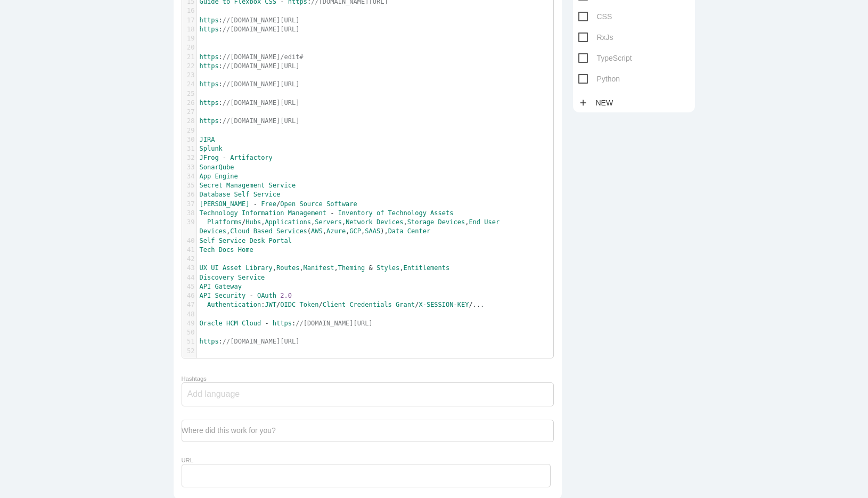
scroll to position [359, 0]
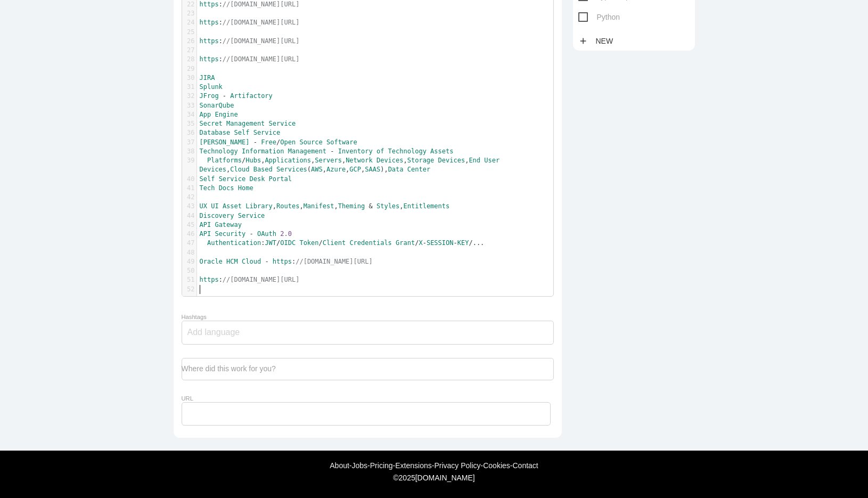
click at [377, 285] on pre "​" at bounding box center [375, 289] width 356 height 9
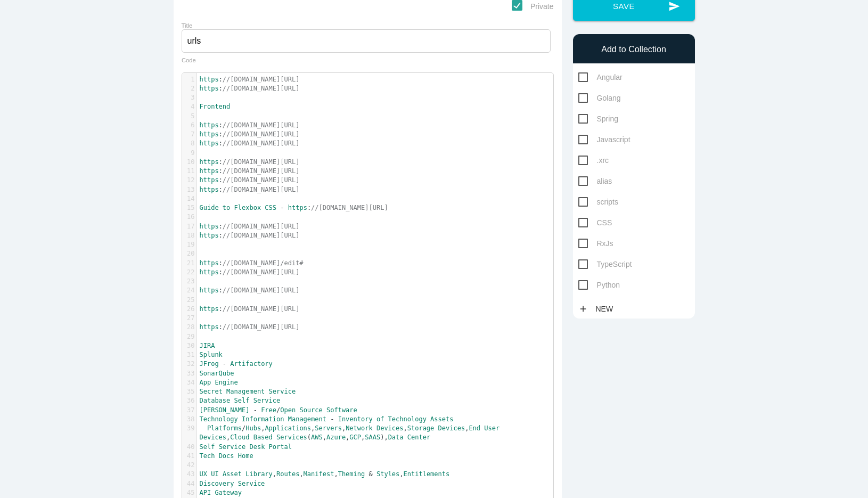
scroll to position [75, 0]
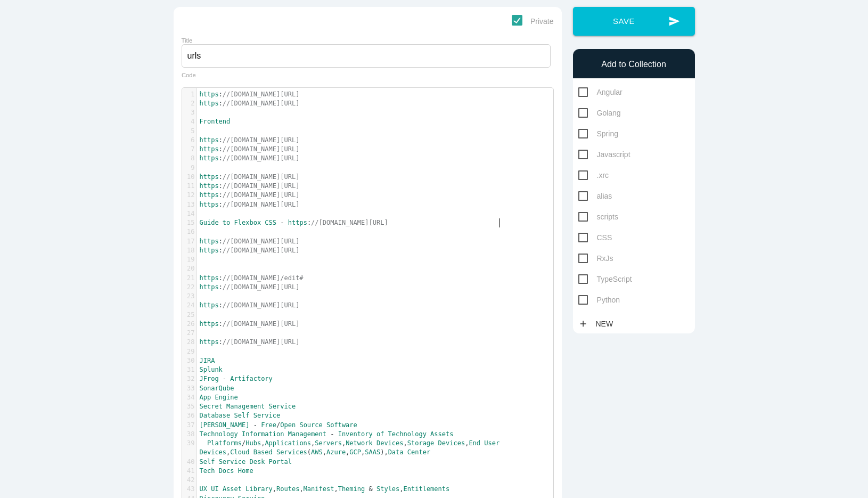
click at [500, 221] on pre "Guide to Flexbox CSS - https : //css-tricks.com/snippets/css/a-guide-to-flexbox/" at bounding box center [375, 222] width 356 height 9
type textarea "Guide to Flexbox CSS - https://css-tricks.com/snippets/css/a-guide-to-flexbox/"
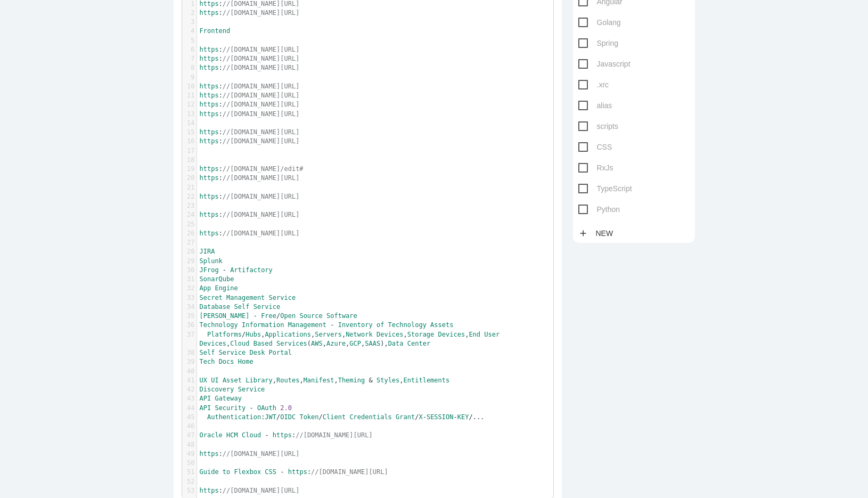
scroll to position [175, 0]
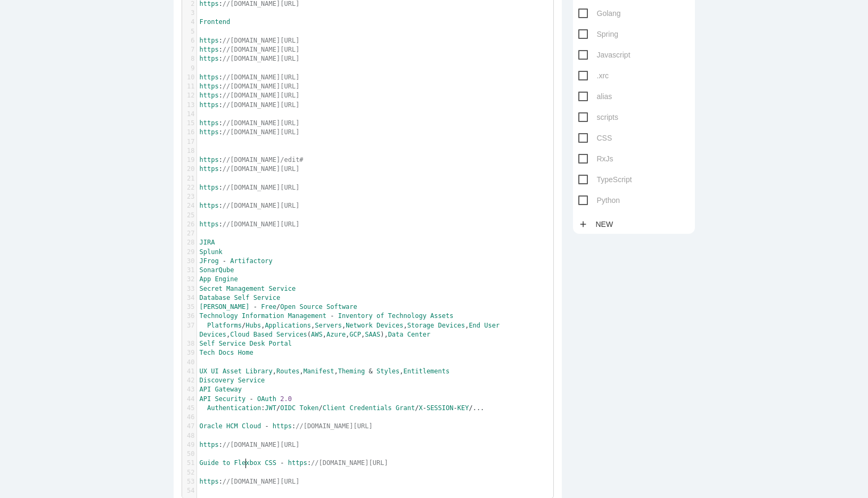
click at [246, 461] on span "Flexbox" at bounding box center [247, 462] width 27 height 7
click at [250, 471] on pre "​" at bounding box center [375, 472] width 356 height 9
click at [343, 458] on pre "​" at bounding box center [375, 453] width 356 height 9
click at [333, 473] on pre "​" at bounding box center [375, 472] width 356 height 9
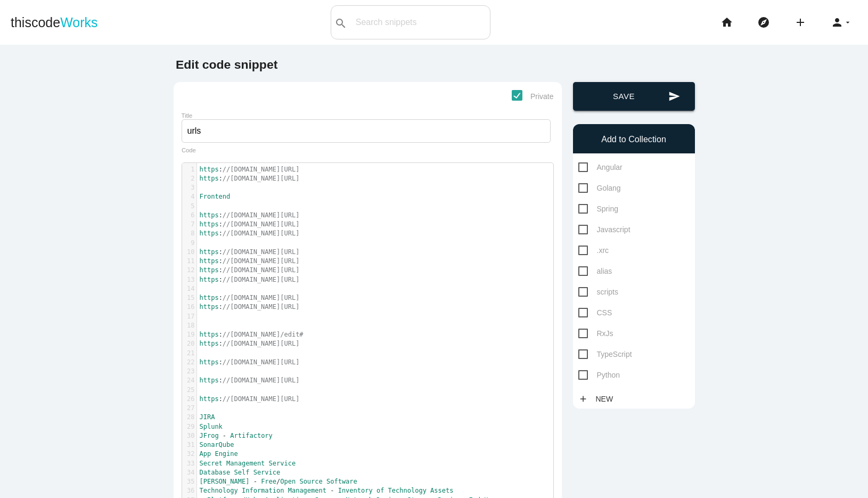
click at [627, 98] on button "send Save" at bounding box center [634, 96] width 122 height 29
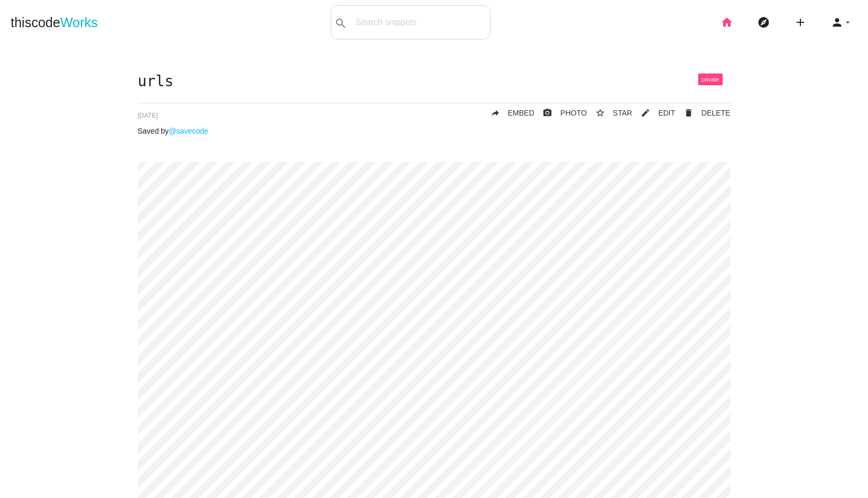
click at [728, 27] on icon "home" at bounding box center [726, 22] width 13 height 34
click at [841, 21] on icon "person" at bounding box center [836, 22] width 13 height 34
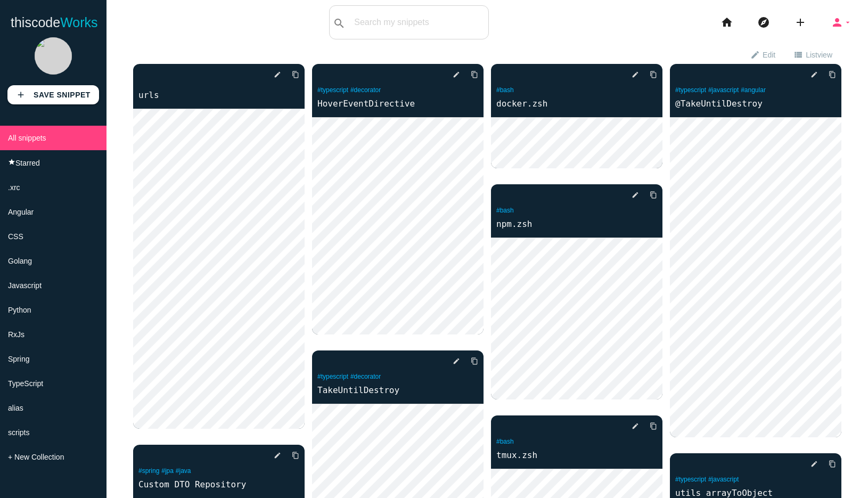
click at [848, 21] on icon "arrow_drop_down" at bounding box center [847, 22] width 9 height 34
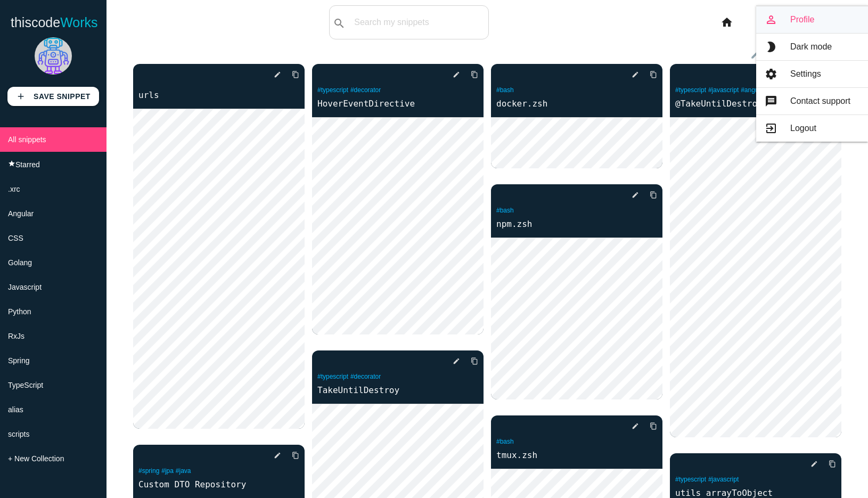
click at [800, 25] on link "person_outline Profile" at bounding box center [812, 19] width 112 height 27
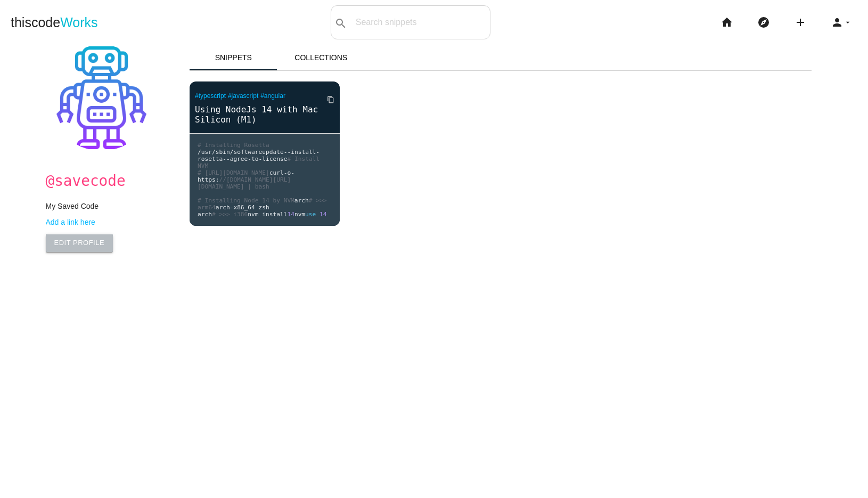
click at [80, 245] on link "Edit Profile" at bounding box center [80, 242] width 68 height 17
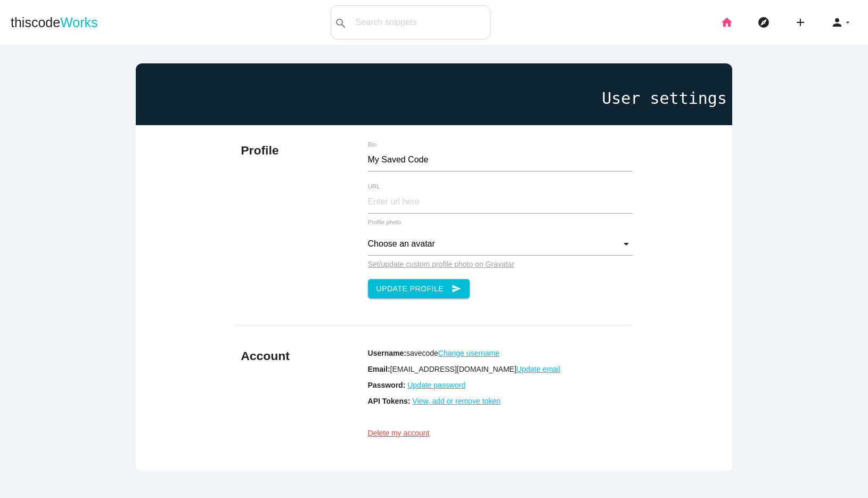
click at [727, 22] on icon "home" at bounding box center [726, 22] width 13 height 34
click at [841, 22] on icon "person" at bounding box center [836, 22] width 13 height 34
